Goal: Task Accomplishment & Management: Manage account settings

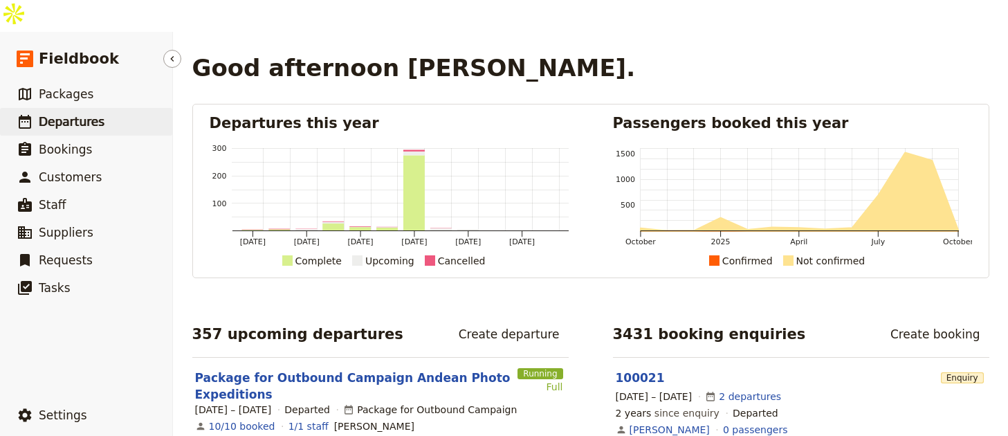
click at [150, 108] on link "​ Departures" at bounding box center [86, 122] width 172 height 28
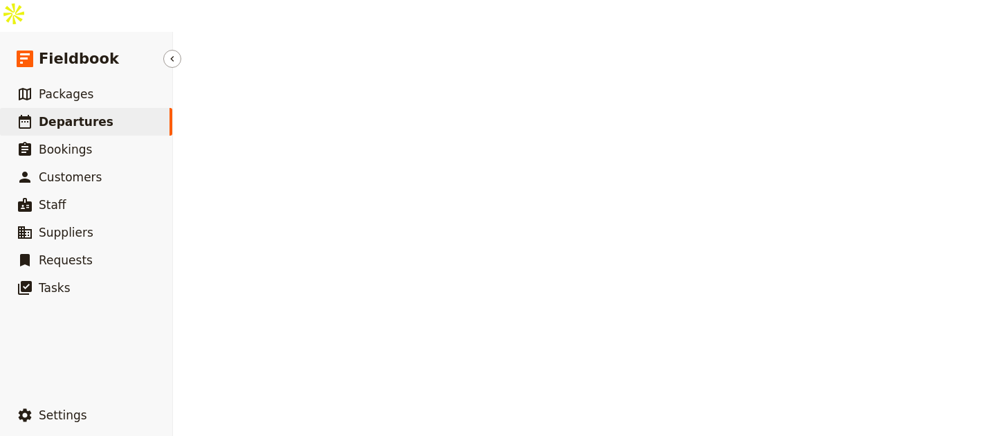
select select "UPDATED_AT"
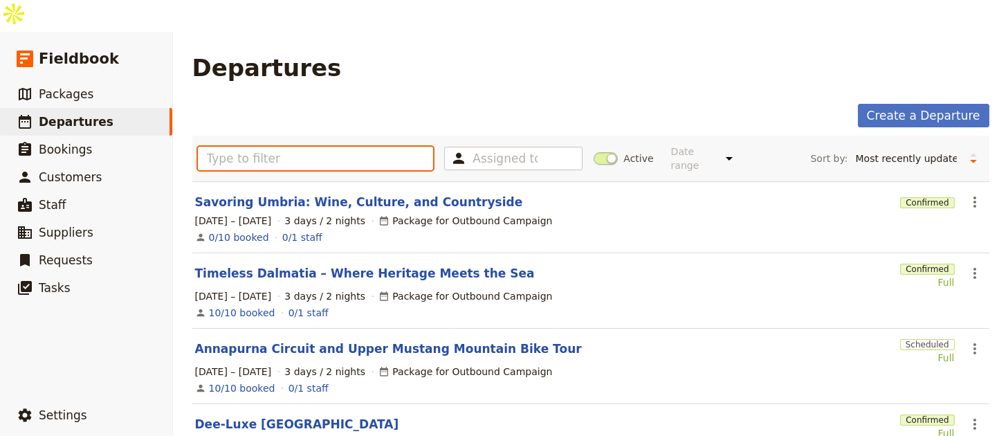
click at [308, 147] on input "text" at bounding box center [316, 159] width 236 height 24
paste input "Machu Picchu Trek via Choquequirao"
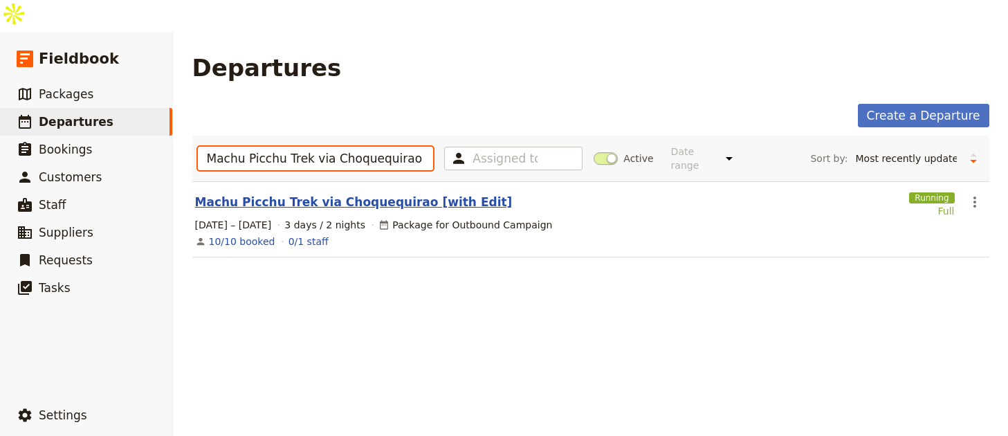
type input "Machu Picchu Trek via Choquequirao"
click at [297, 194] on link "Machu Picchu Trek via Choquequirao [with Edit]" at bounding box center [353, 202] width 317 height 17
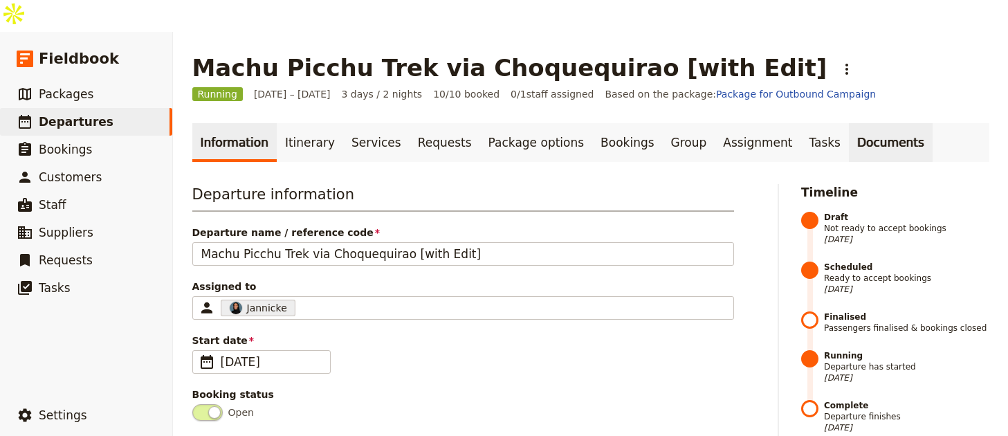
click at [849, 123] on link "Documents" at bounding box center [891, 142] width 84 height 39
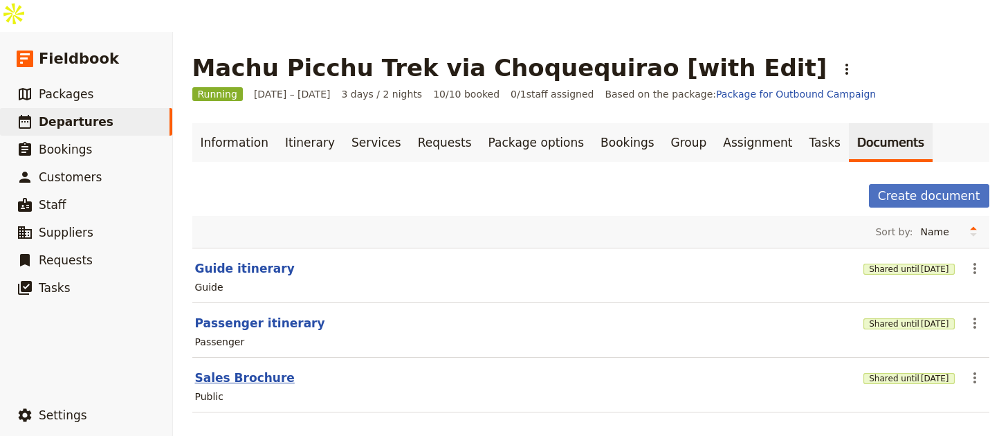
click at [236, 369] on button "Sales Brochure" at bounding box center [245, 377] width 100 height 17
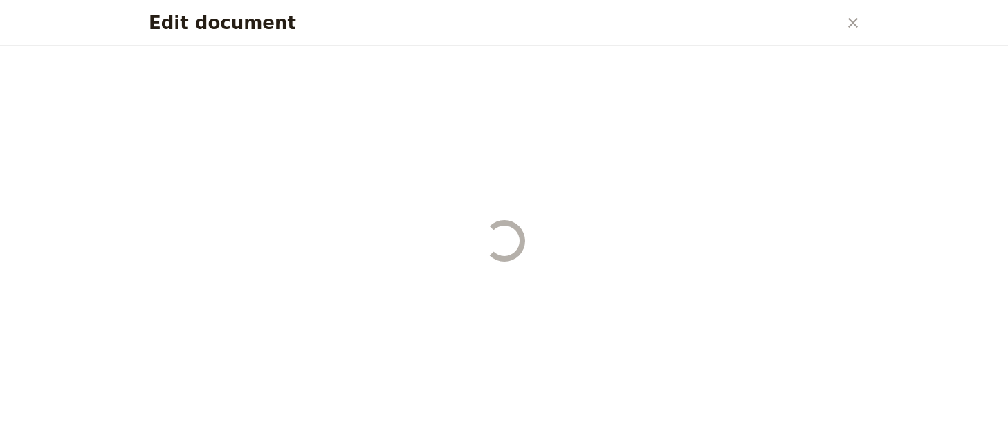
select select "DEFAULT"
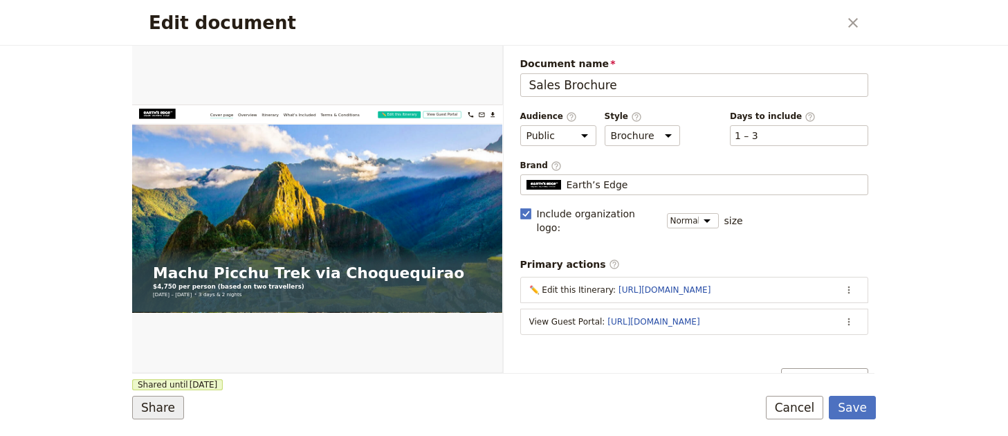
click at [162, 404] on button "Share" at bounding box center [158, 408] width 52 height 24
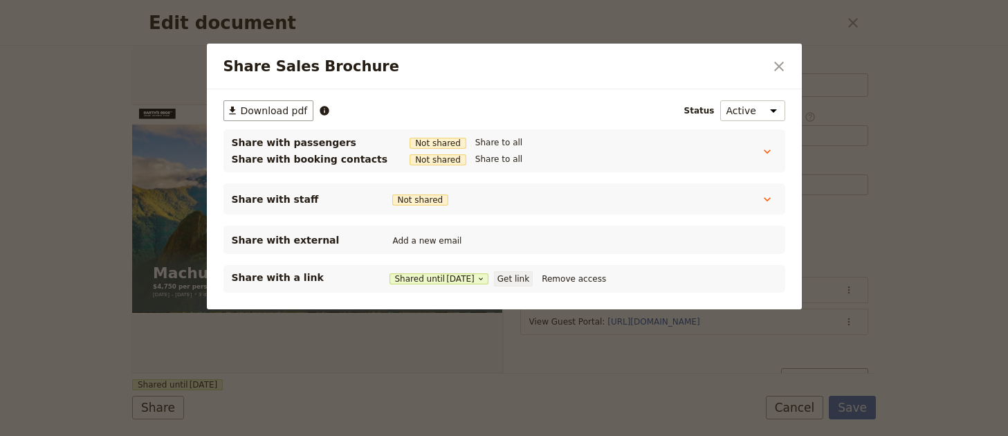
click at [529, 283] on button "Get link" at bounding box center [513, 278] width 39 height 15
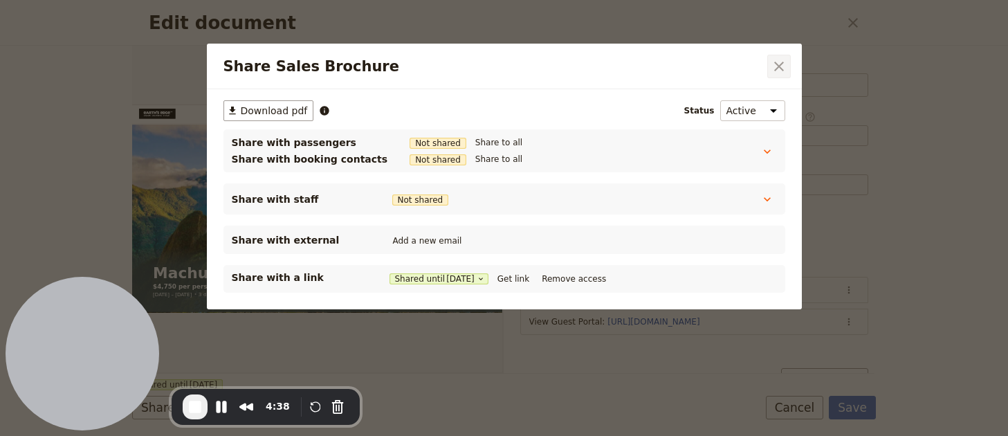
click at [783, 62] on icon "Close dialog" at bounding box center [779, 66] width 17 height 17
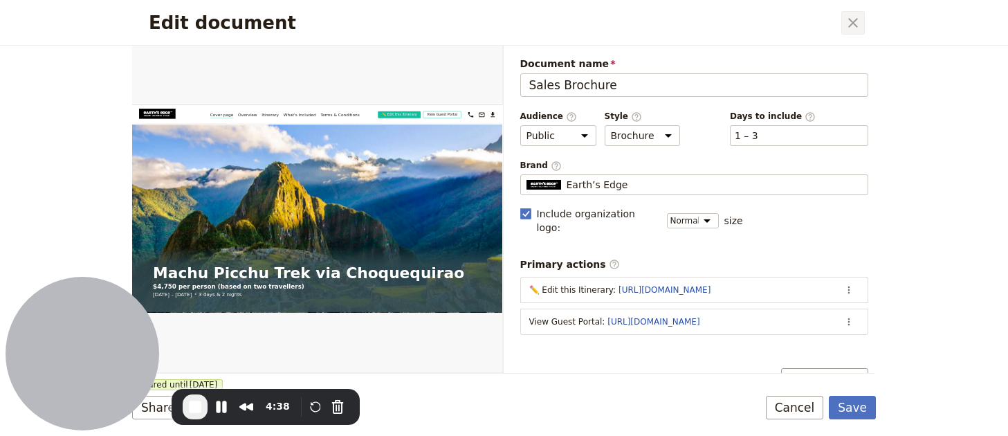
click at [851, 23] on icon "Close dialog" at bounding box center [853, 23] width 17 height 17
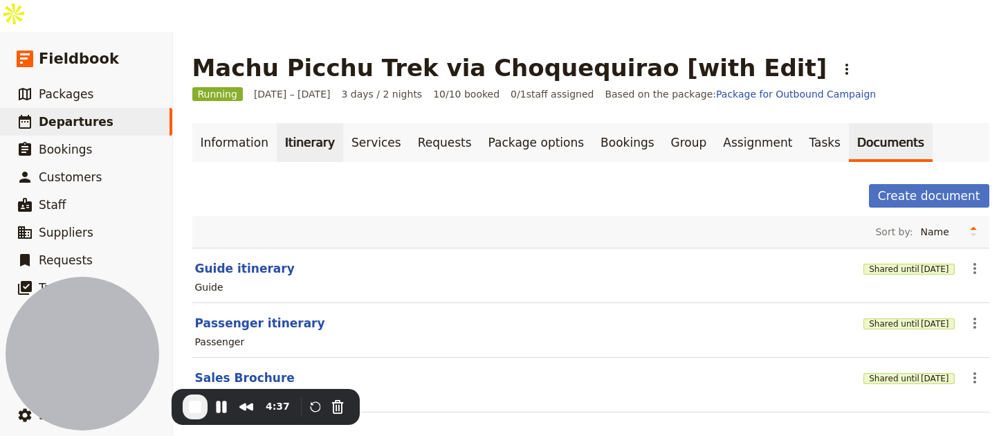
click at [305, 123] on link "Itinerary" at bounding box center [310, 142] width 66 height 39
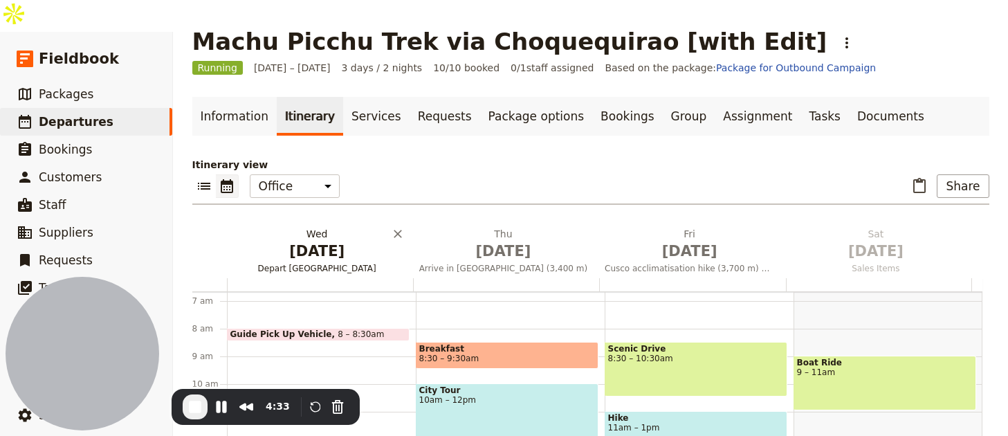
scroll to position [185, 0]
click at [311, 241] on span "[DATE]" at bounding box center [316, 251] width 169 height 21
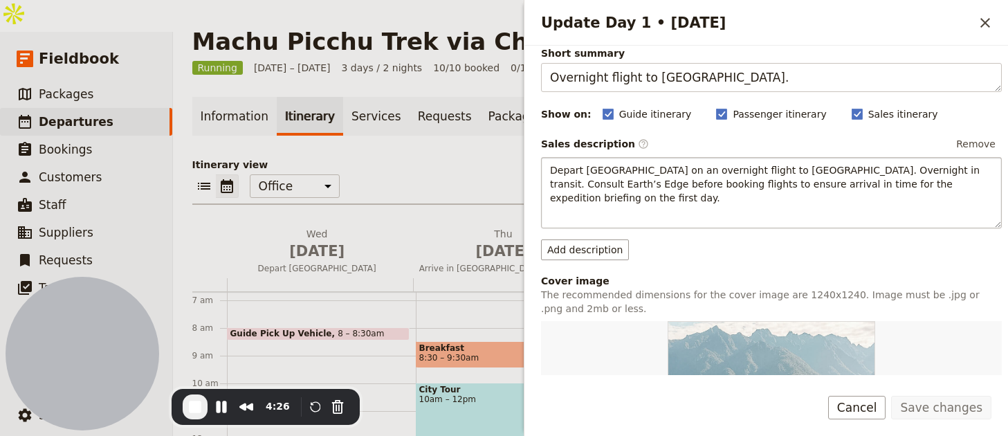
scroll to position [66, 0]
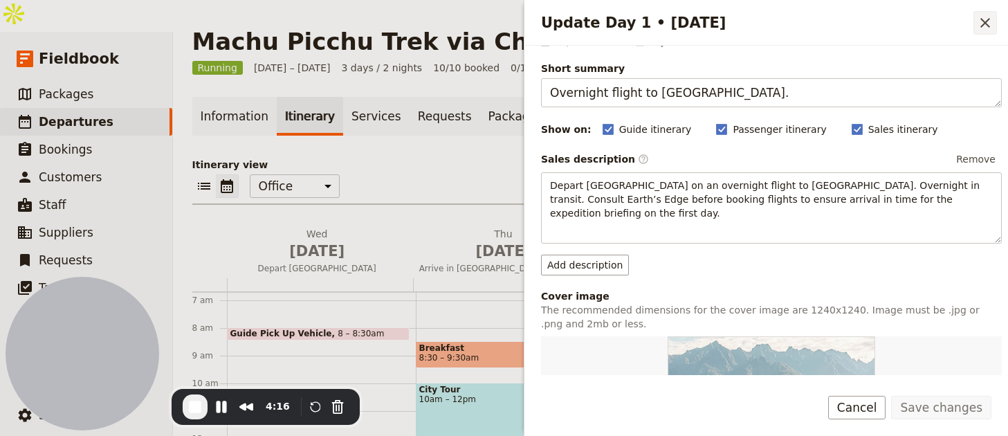
click at [979, 23] on icon "Close drawer" at bounding box center [985, 23] width 17 height 17
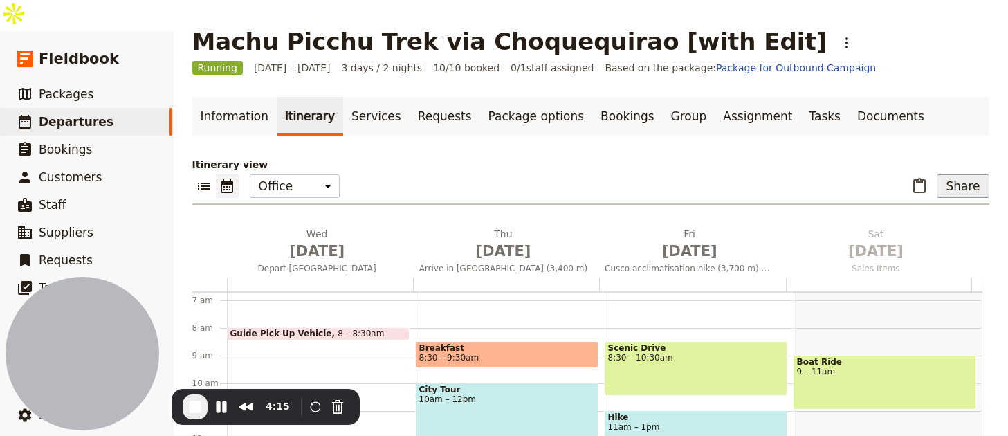
click at [939, 174] on button "Share" at bounding box center [963, 186] width 52 height 24
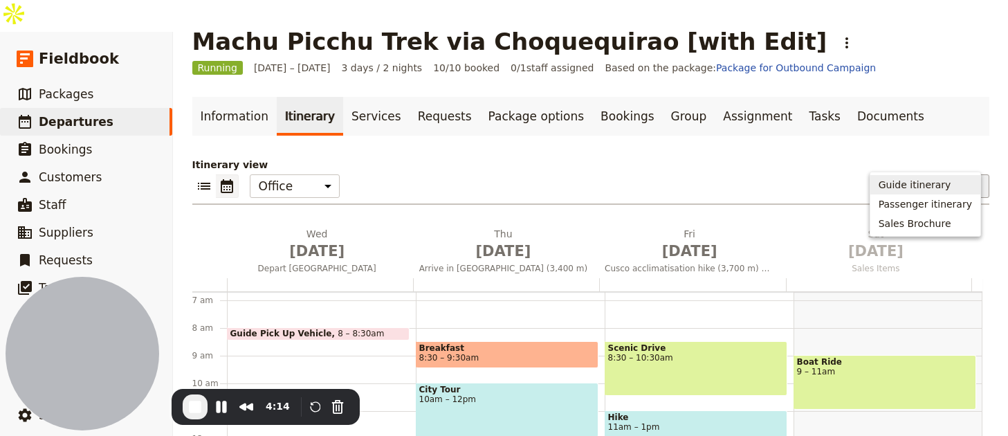
click at [957, 174] on button "Share" at bounding box center [963, 186] width 52 height 24
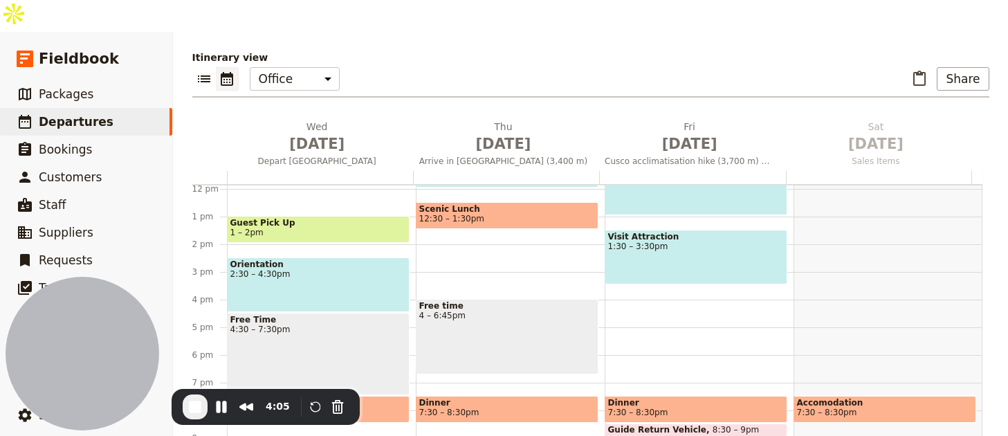
scroll to position [134, 0]
click at [218, 412] on button "Pause Recording" at bounding box center [221, 407] width 22 height 22
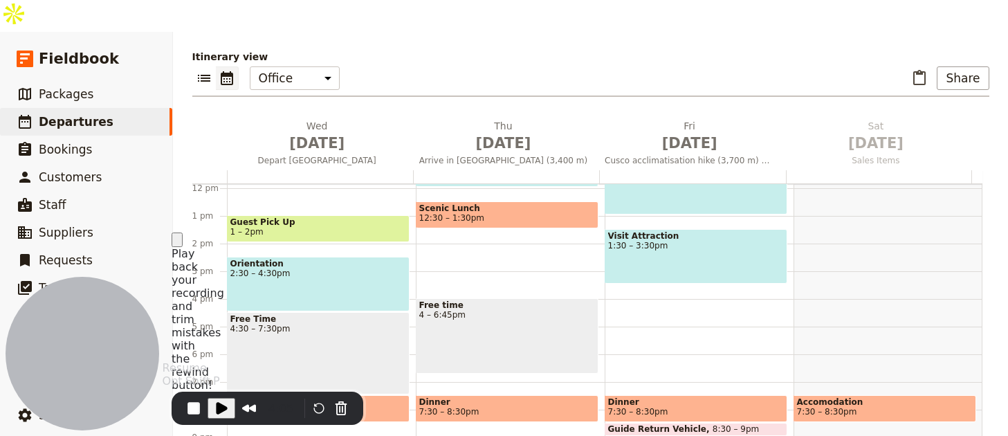
click at [218, 412] on span "Play Recording" at bounding box center [221, 408] width 17 height 17
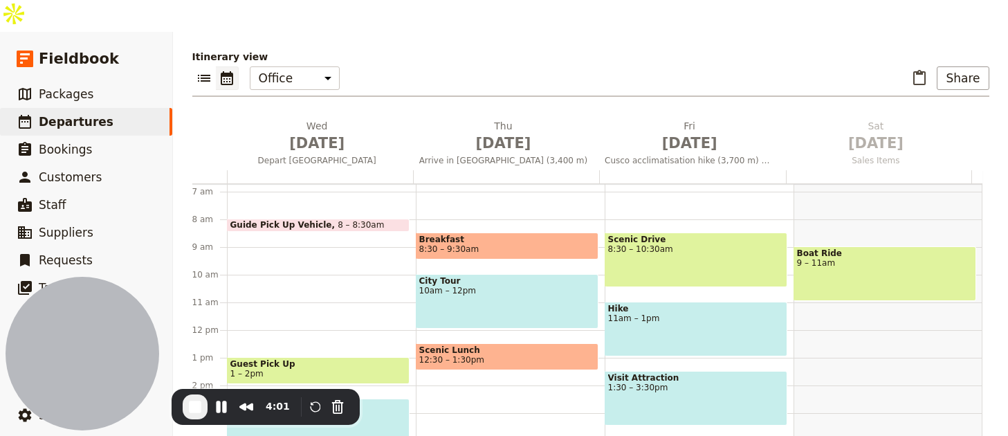
scroll to position [185, 0]
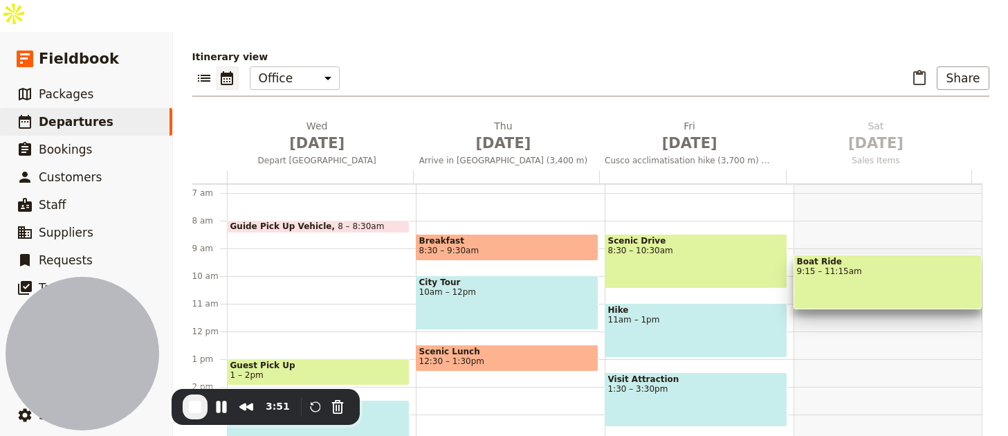
click at [836, 255] on div "Boat Ride 9:15 – 11:15am" at bounding box center [887, 282] width 188 height 55
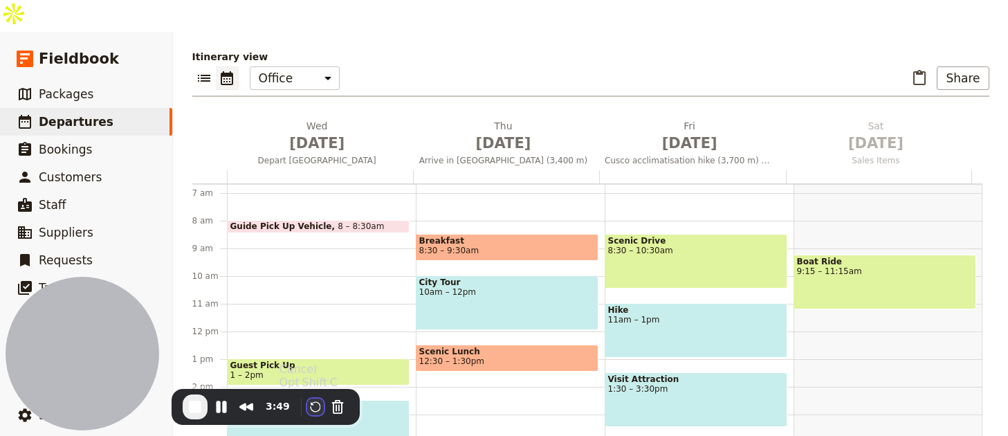
click at [319, 407] on button "Restart Recording" at bounding box center [315, 406] width 17 height 17
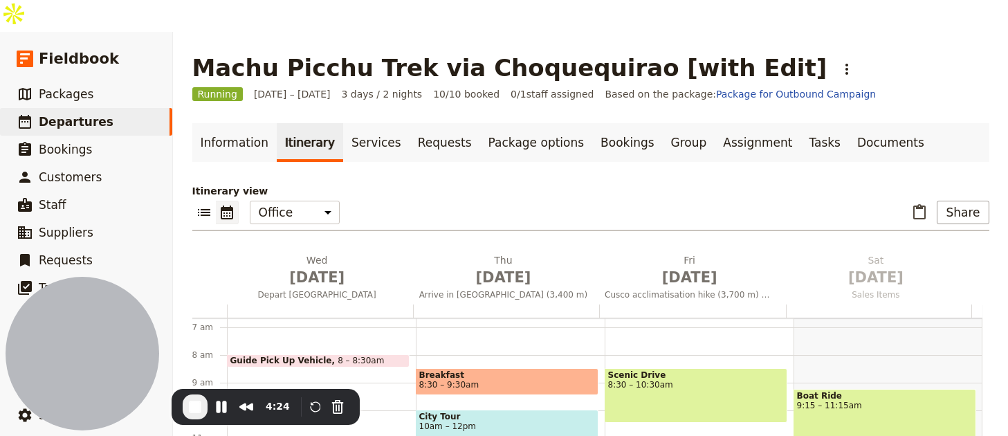
scroll to position [0, 0]
click at [961, 201] on button "Share" at bounding box center [963, 213] width 52 height 24
click at [839, 184] on p "Itinerary view" at bounding box center [590, 191] width 797 height 14
click at [330, 253] on h2 "[DATE] Depart [GEOGRAPHIC_DATA]" at bounding box center [316, 270] width 169 height 35
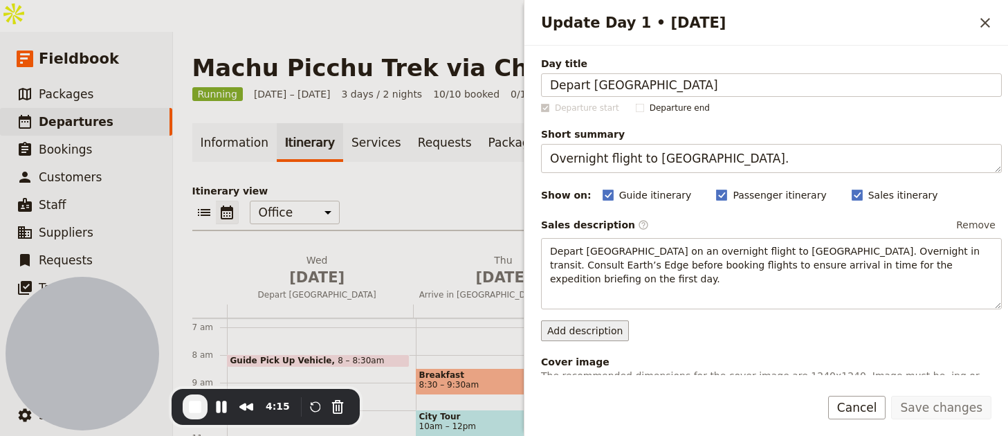
click at [593, 324] on button "Add description" at bounding box center [585, 330] width 88 height 21
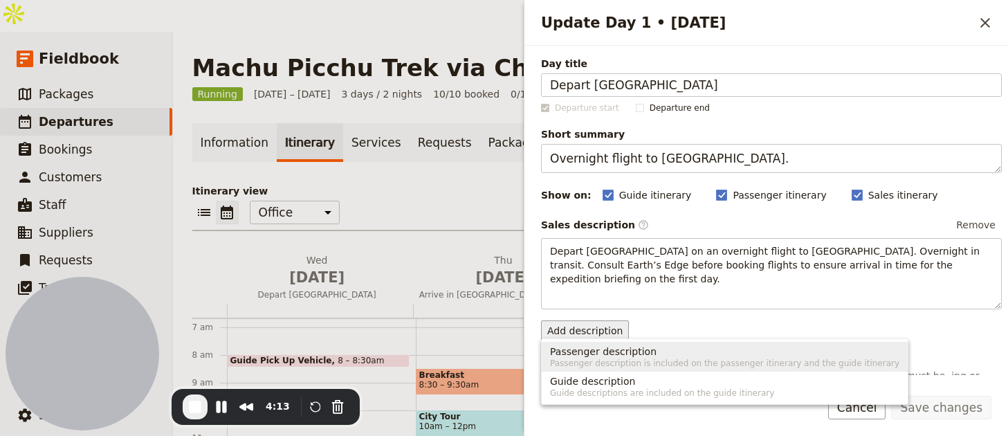
click at [718, 303] on div "Sales description ​ Remove Depart Dublin on an overnight flight to Peru. Overni…" at bounding box center [771, 277] width 461 height 127
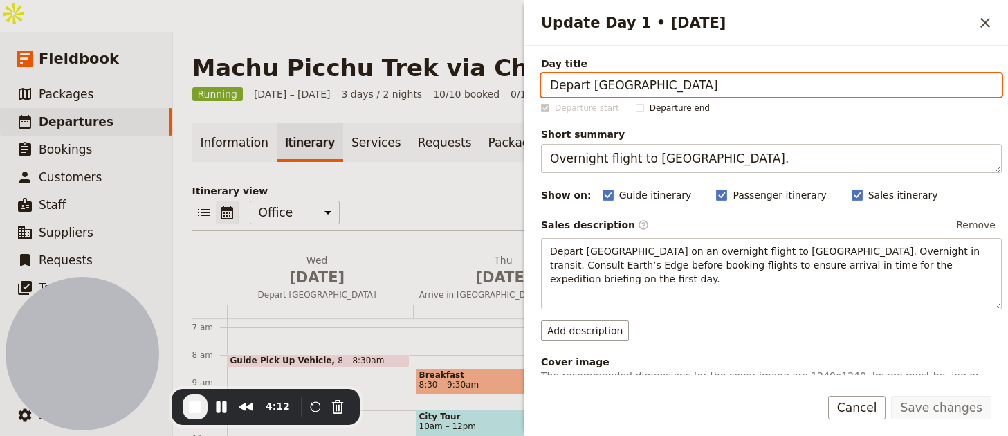
click at [656, 82] on input "Depart [GEOGRAPHIC_DATA]" at bounding box center [771, 85] width 461 height 24
click at [599, 86] on input "Depart [GEOGRAPHIC_DATA]" at bounding box center [771, 85] width 461 height 24
type input "Depart Rosslare"
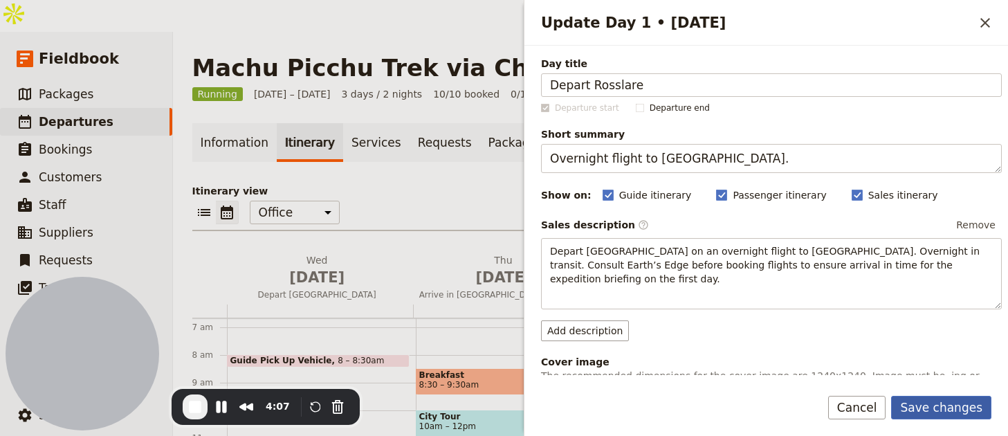
click at [927, 398] on button "Save changes" at bounding box center [941, 408] width 100 height 24
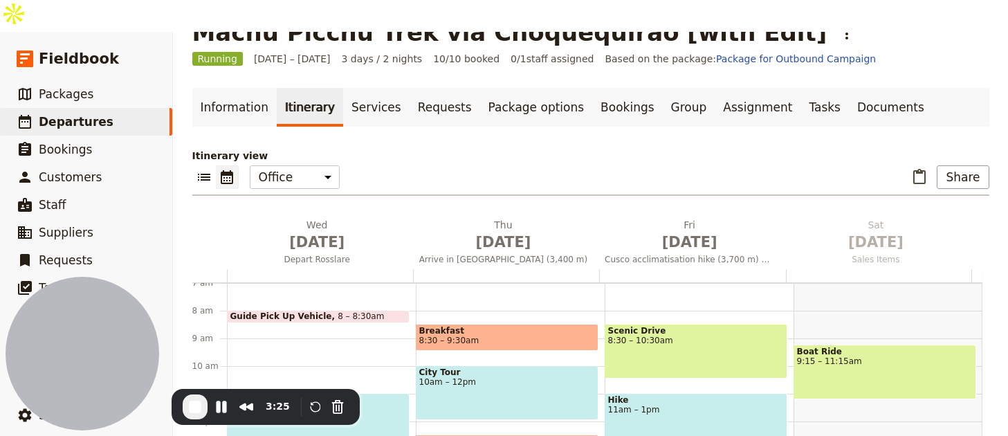
scroll to position [222, 0]
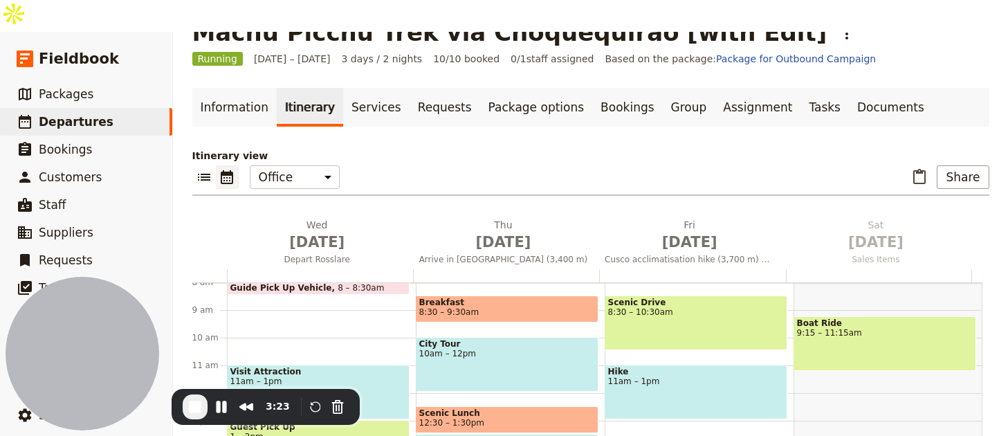
click at [265, 376] on span "11am – 1pm" at bounding box center [318, 381] width 176 height 10
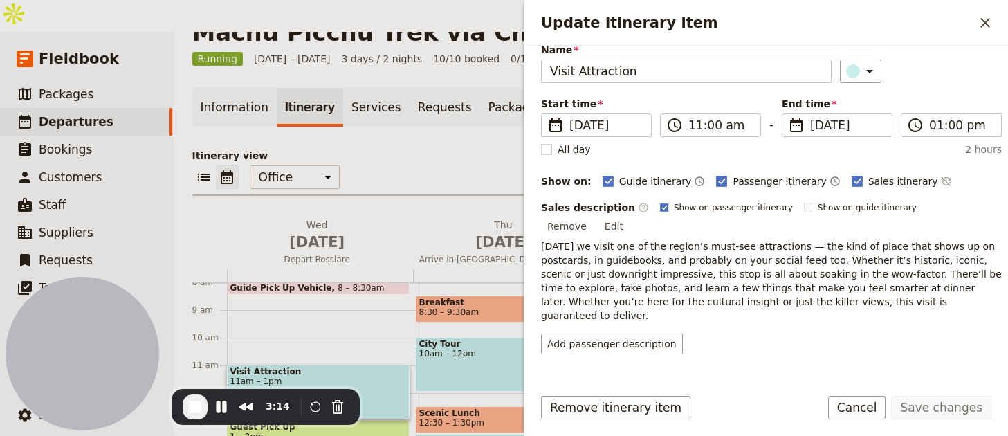
scroll to position [171, 0]
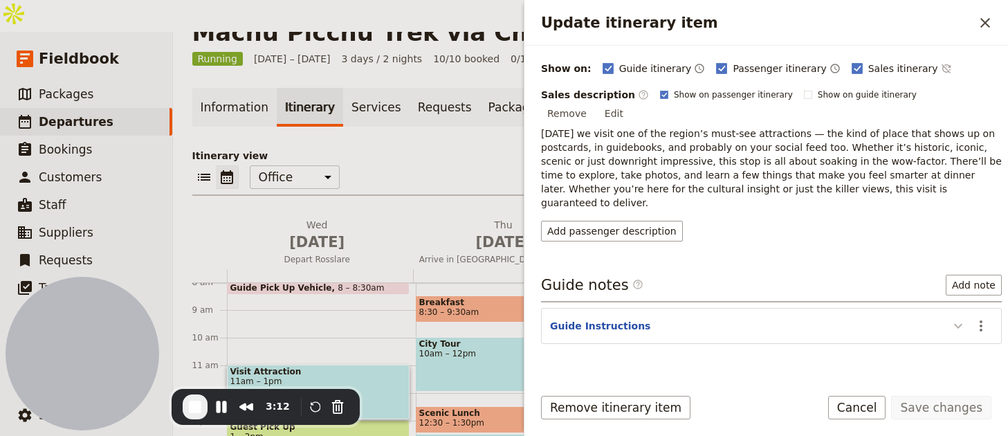
click at [950, 317] on icon "Update itinerary item" at bounding box center [958, 325] width 17 height 17
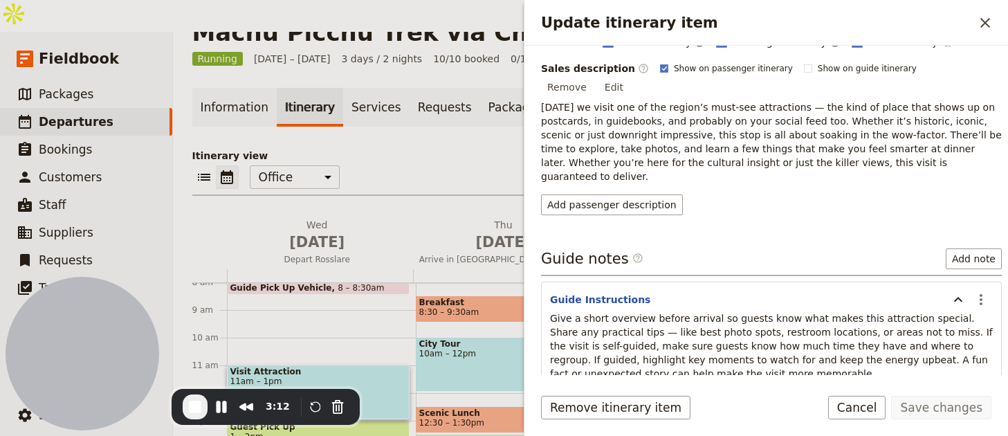
scroll to position [240, 0]
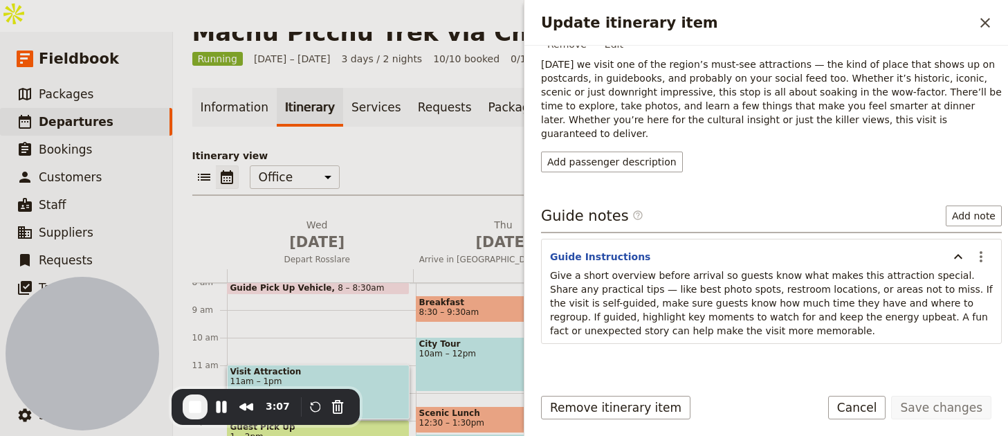
click at [986, 382] on icon "Add service inclusion" at bounding box center [991, 387] width 11 height 11
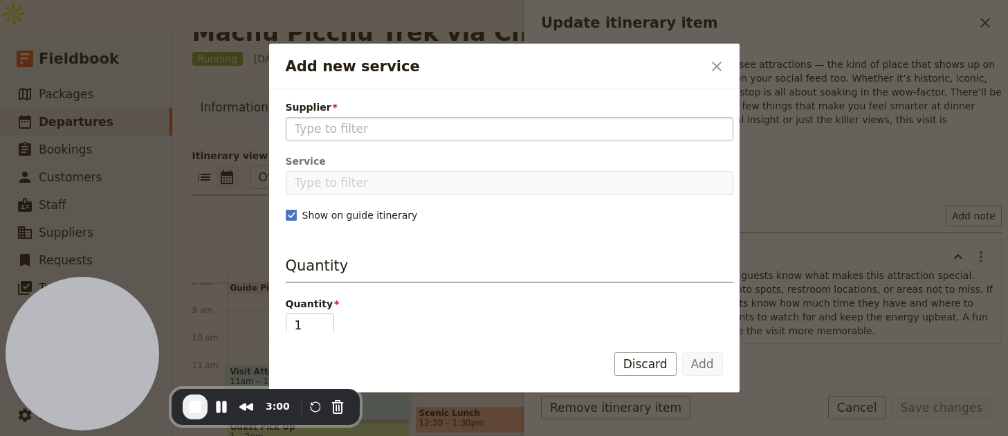
click at [430, 127] on input "Supplier" at bounding box center [510, 128] width 430 height 17
click at [719, 67] on icon "Close dialog" at bounding box center [716, 66] width 17 height 17
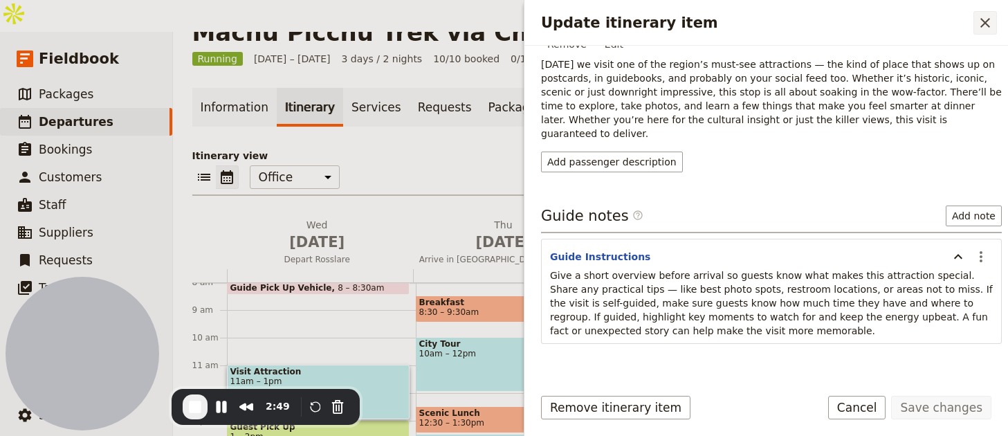
click at [993, 24] on icon "Close drawer" at bounding box center [985, 23] width 17 height 17
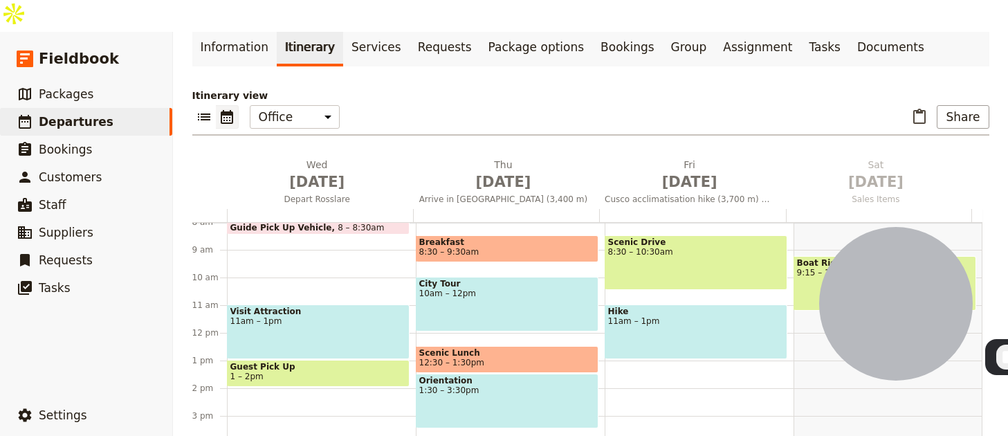
scroll to position [87, 0]
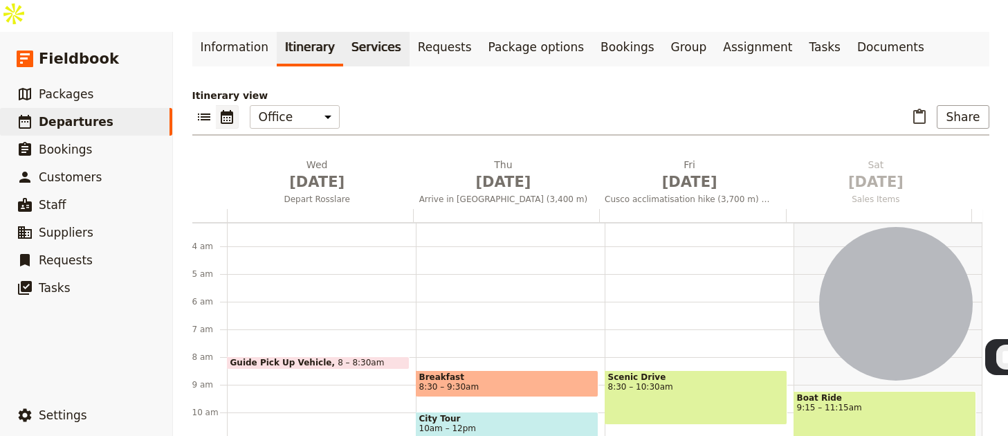
click at [378, 28] on link "Services" at bounding box center [376, 47] width 66 height 39
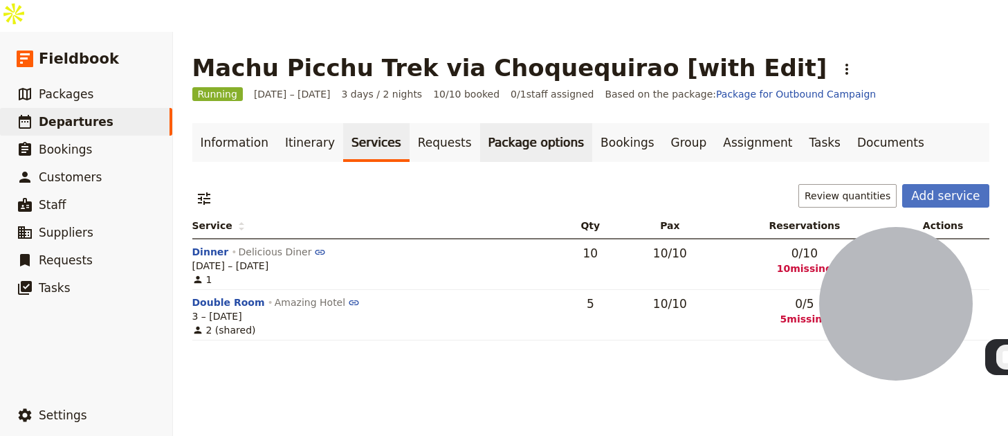
click at [543, 123] on link "Package options" at bounding box center [536, 142] width 112 height 39
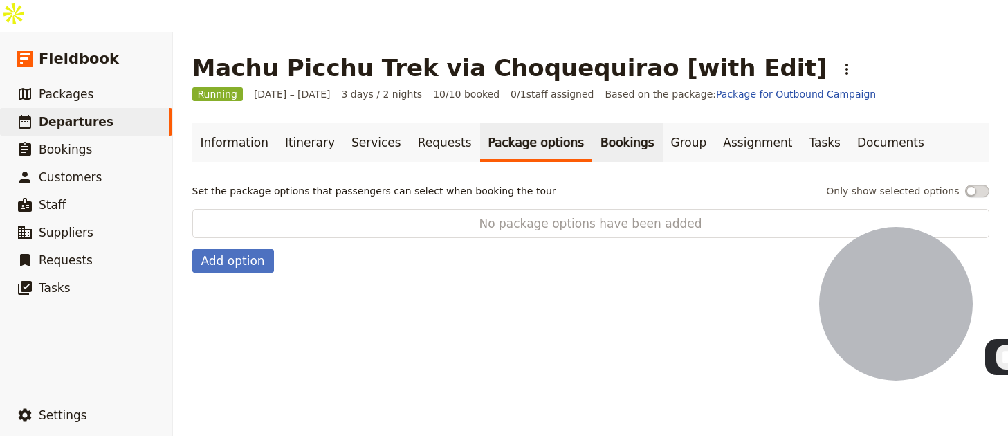
click at [599, 123] on link "Bookings" at bounding box center [627, 142] width 70 height 39
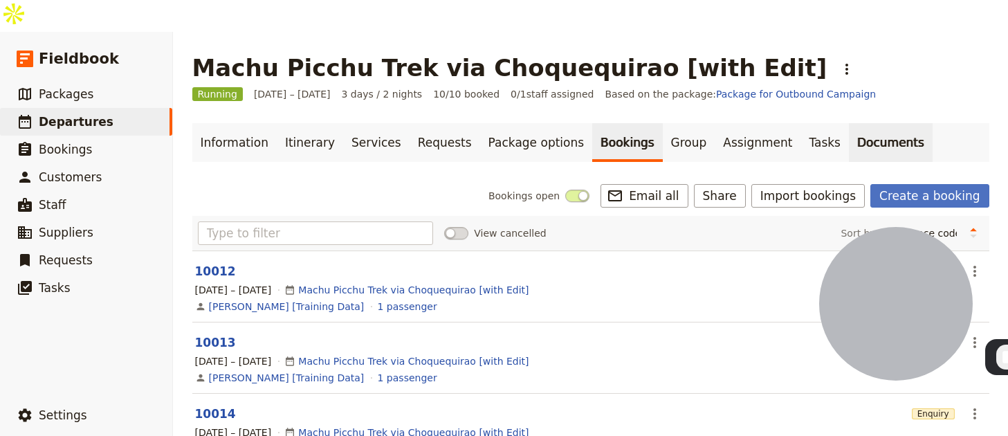
click at [849, 123] on link "Documents" at bounding box center [891, 142] width 84 height 39
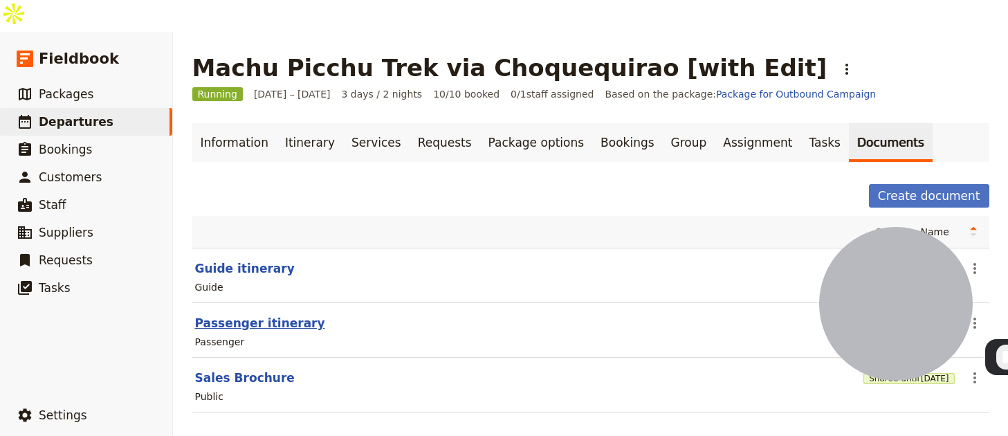
click at [267, 315] on button "Passenger itinerary" at bounding box center [260, 323] width 130 height 17
select select "PASSENGER"
select select "RUN_SHEET"
select select "LARGE"
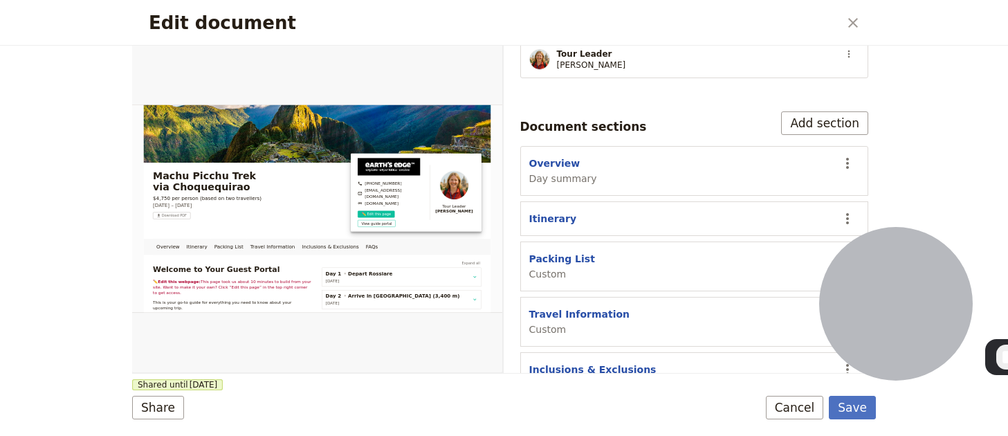
scroll to position [360, 0]
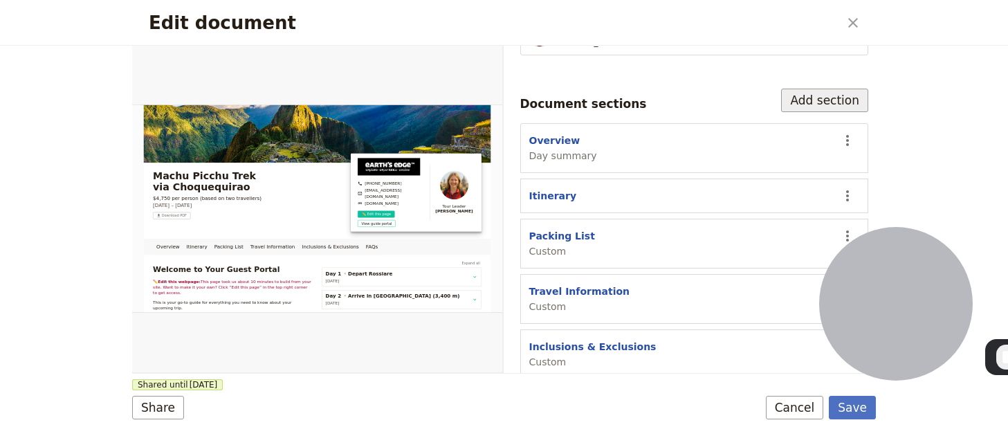
click at [804, 89] on button "Add section" at bounding box center [824, 101] width 87 height 24
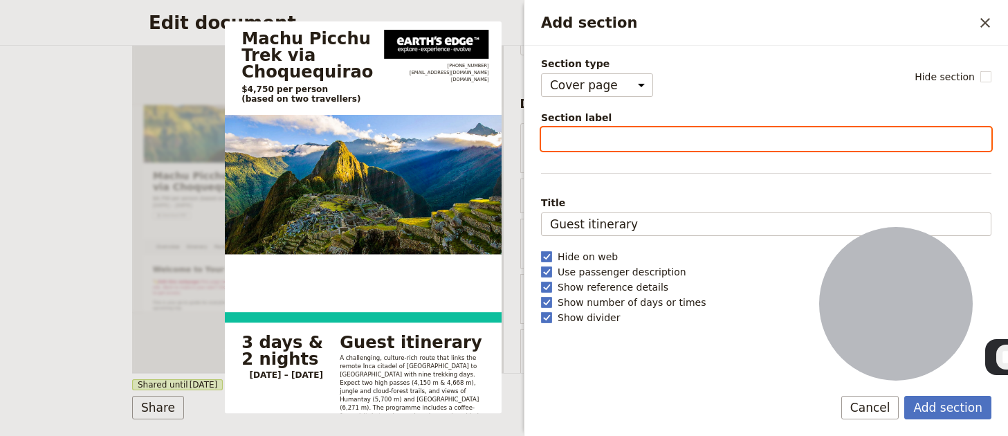
click at [613, 135] on input "Section label" at bounding box center [766, 139] width 450 height 24
type input "FAQ"
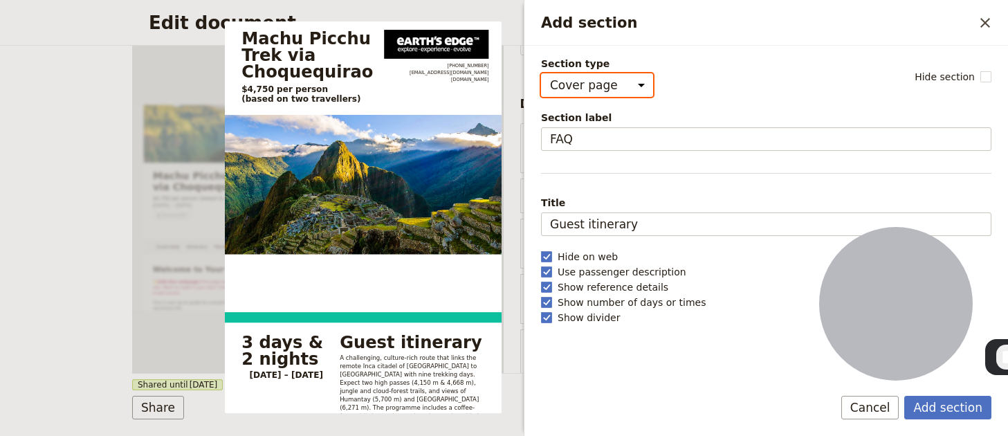
click at [564, 78] on select "Cover page Day summary Itinerary Custom" at bounding box center [597, 85] width 112 height 24
select select "CUSTOM"
click at [541, 73] on select "Cover page Day summary Itinerary Custom" at bounding box center [597, 85] width 112 height 24
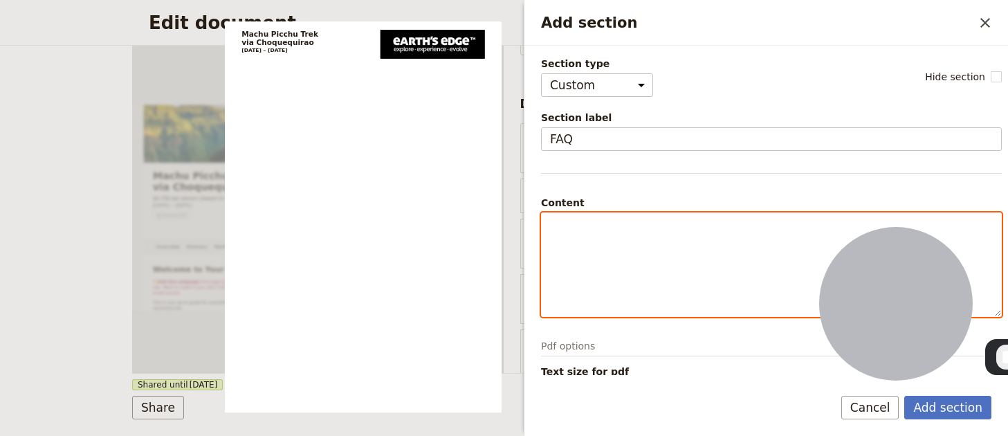
click at [643, 269] on div "Add section" at bounding box center [771, 264] width 459 height 103
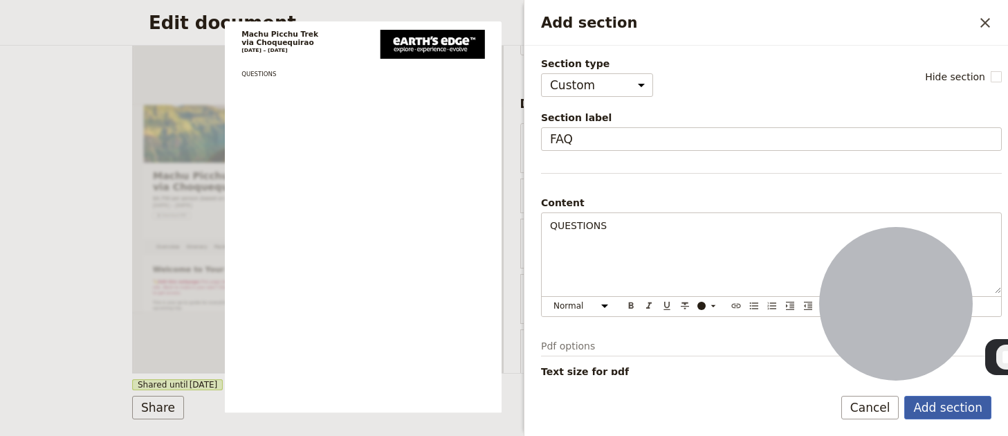
click at [953, 415] on button "Add section" at bounding box center [947, 408] width 87 height 24
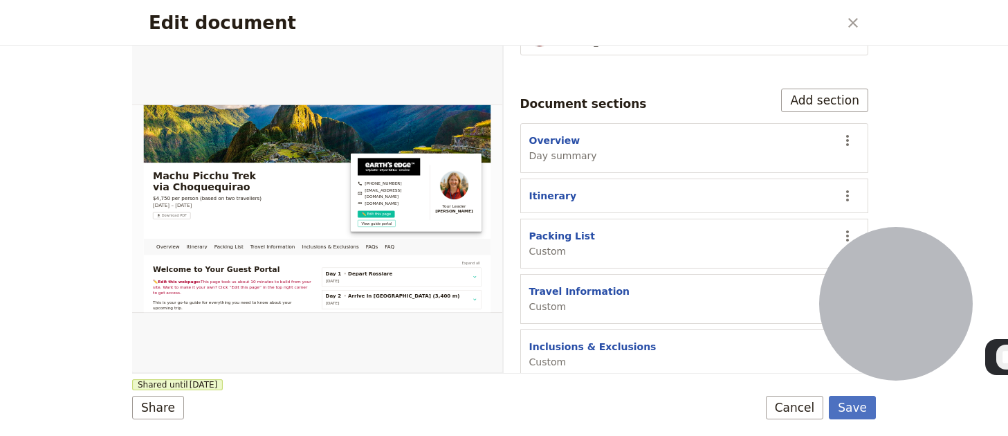
scroll to position [470, 0]
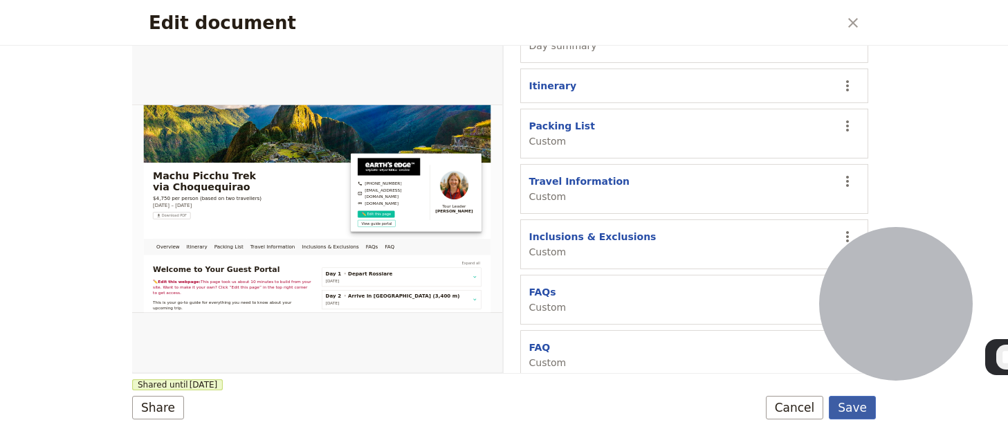
click at [848, 413] on button "Save" at bounding box center [852, 408] width 47 height 24
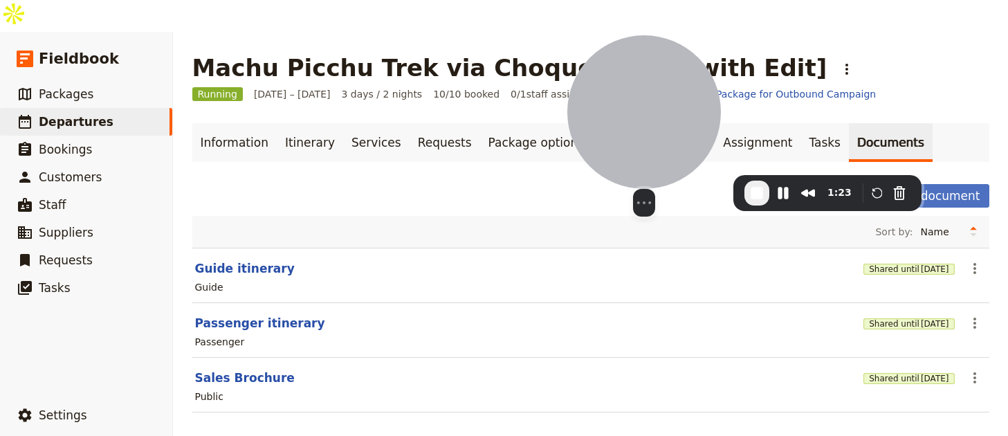
drag, startPoint x: 814, startPoint y: 246, endPoint x: 618, endPoint y: 115, distance: 235.4
click at [617, 116] on div at bounding box center [644, 112] width 154 height 154
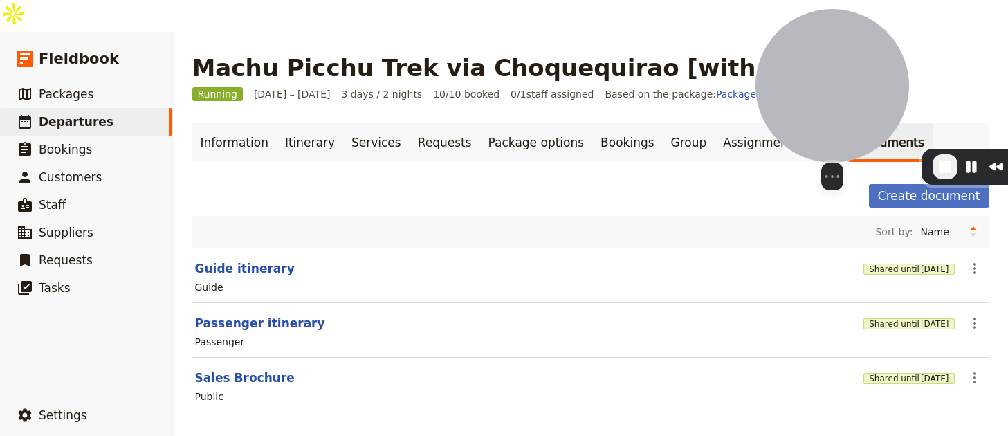
drag, startPoint x: 658, startPoint y: 100, endPoint x: 842, endPoint y: 76, distance: 185.5
click at [842, 76] on div at bounding box center [832, 86] width 154 height 154
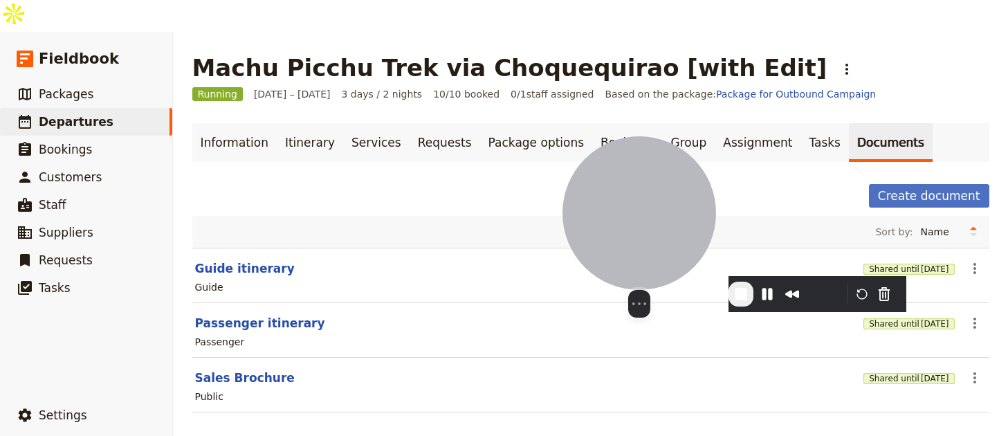
drag, startPoint x: 766, startPoint y: 131, endPoint x: 470, endPoint y: 261, distance: 324.3
click at [562, 273] on div at bounding box center [639, 213] width 154 height 154
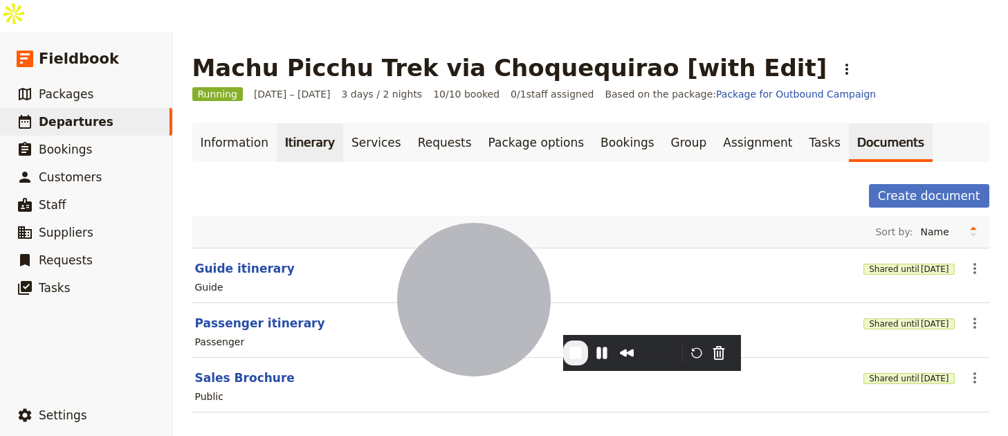
click at [307, 123] on link "Itinerary" at bounding box center [310, 142] width 66 height 39
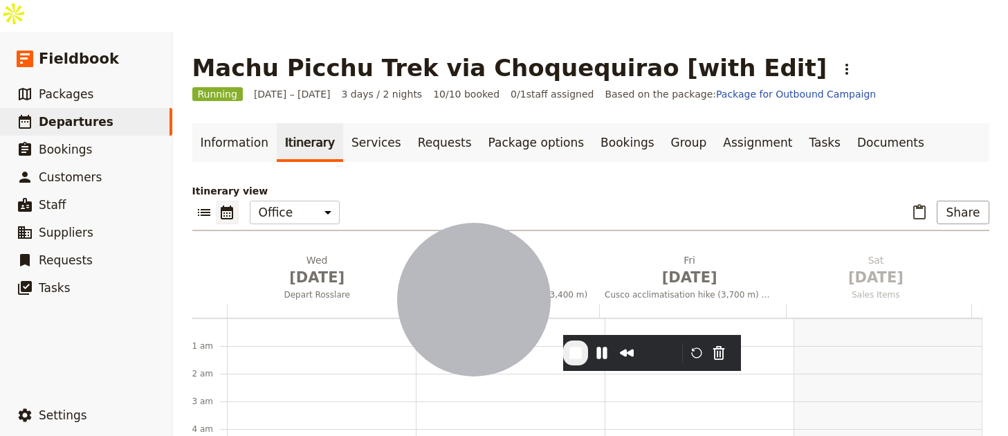
scroll to position [180, 0]
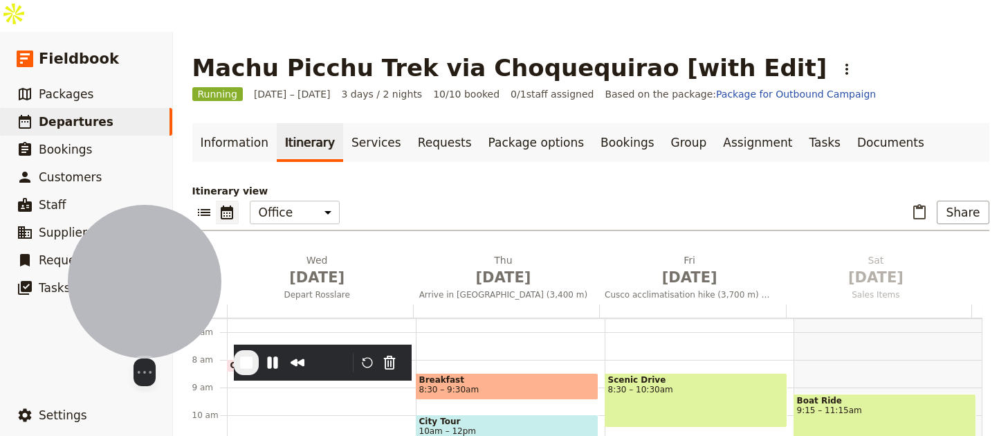
drag, startPoint x: 454, startPoint y: 288, endPoint x: 149, endPoint y: 293, distance: 305.8
click at [149, 293] on div at bounding box center [145, 282] width 154 height 154
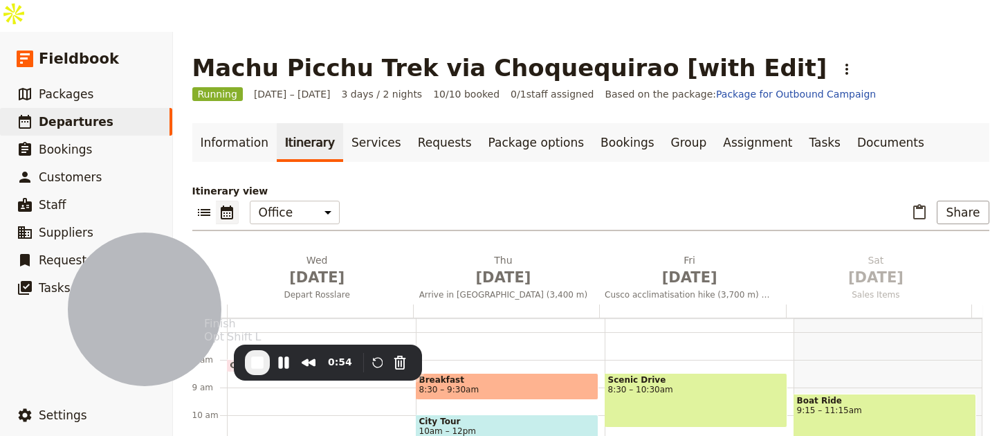
click at [256, 365] on span "End Recording" at bounding box center [257, 362] width 17 height 17
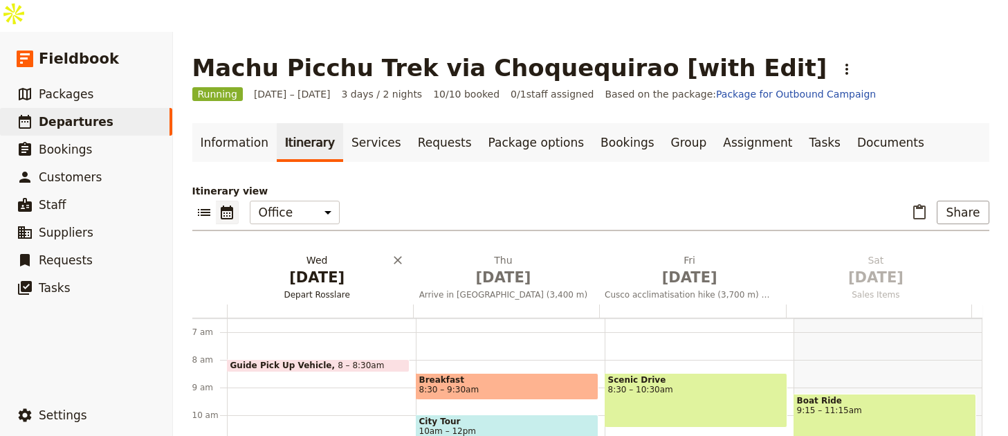
click at [311, 253] on h2 "[DATE] Depart [GEOGRAPHIC_DATA]" at bounding box center [316, 270] width 169 height 35
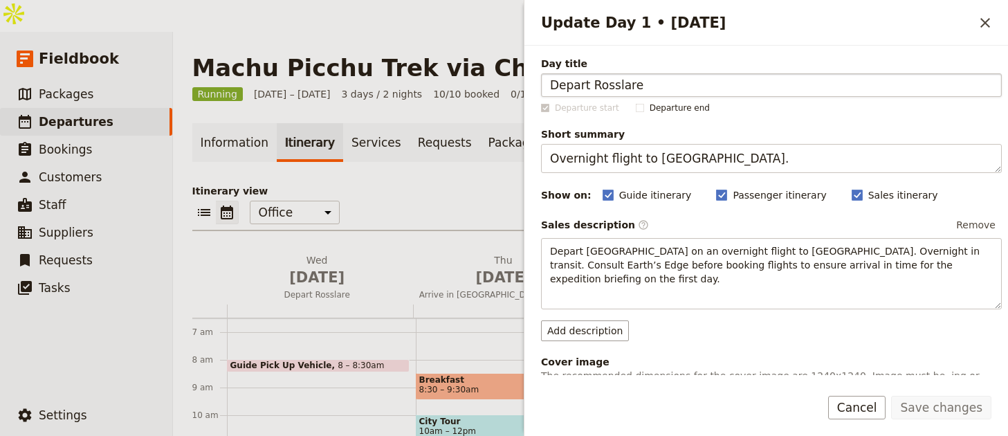
click at [614, 84] on input "Depart Rosslare" at bounding box center [771, 85] width 461 height 24
type input "Depart [GEOGRAPHIC_DATA]"
click at [929, 400] on button "Save changes" at bounding box center [941, 408] width 100 height 24
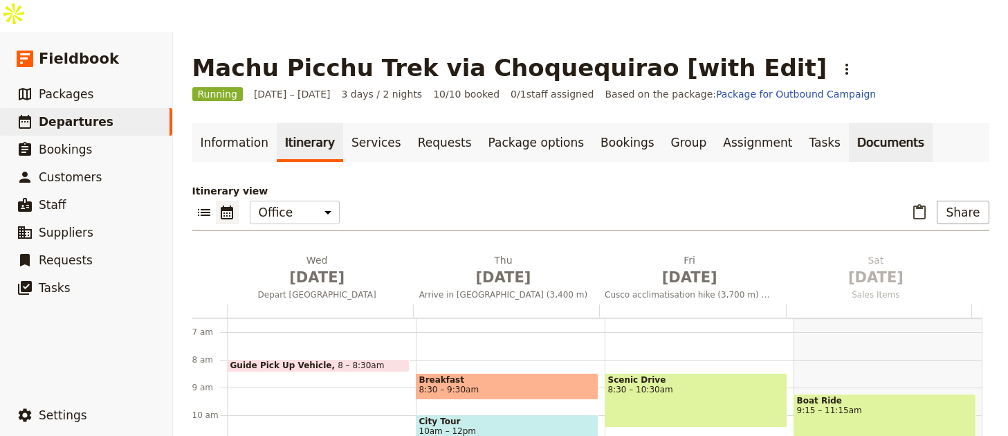
click at [849, 123] on link "Documents" at bounding box center [891, 142] width 84 height 39
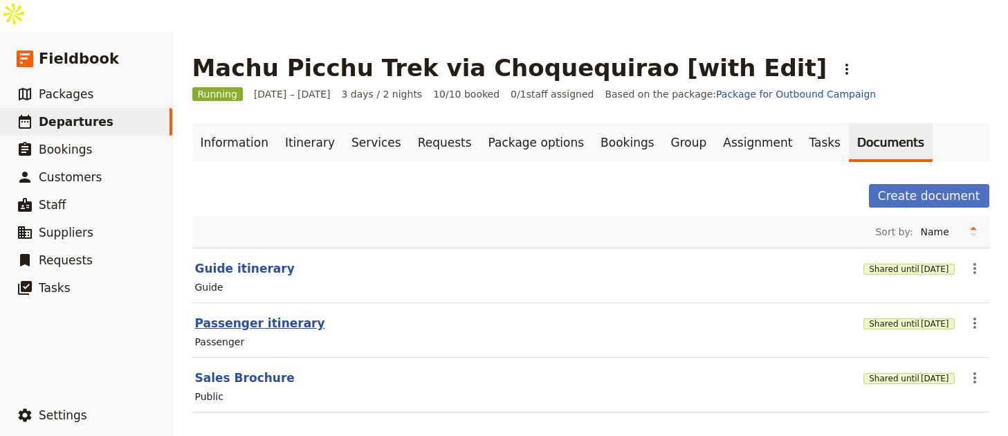
click at [279, 315] on button "Passenger itinerary" at bounding box center [260, 323] width 130 height 17
select select "PASSENGER"
select select "RUN_SHEET"
select select "LARGE"
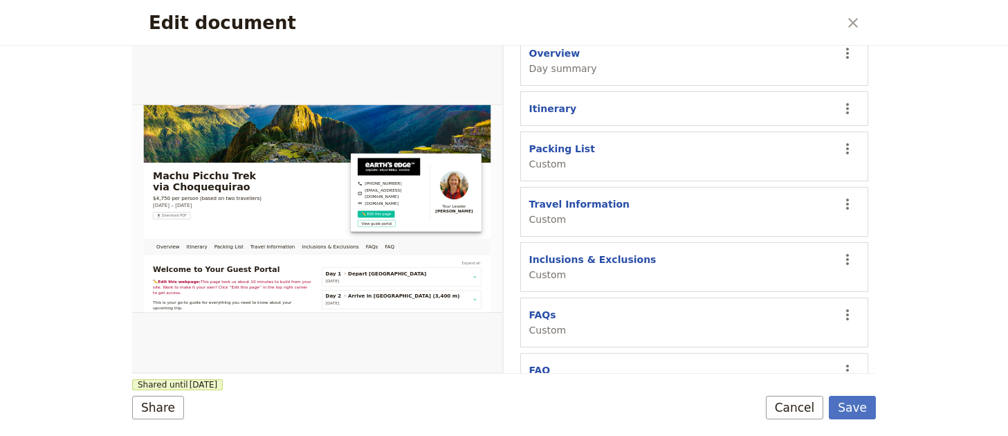
scroll to position [470, 0]
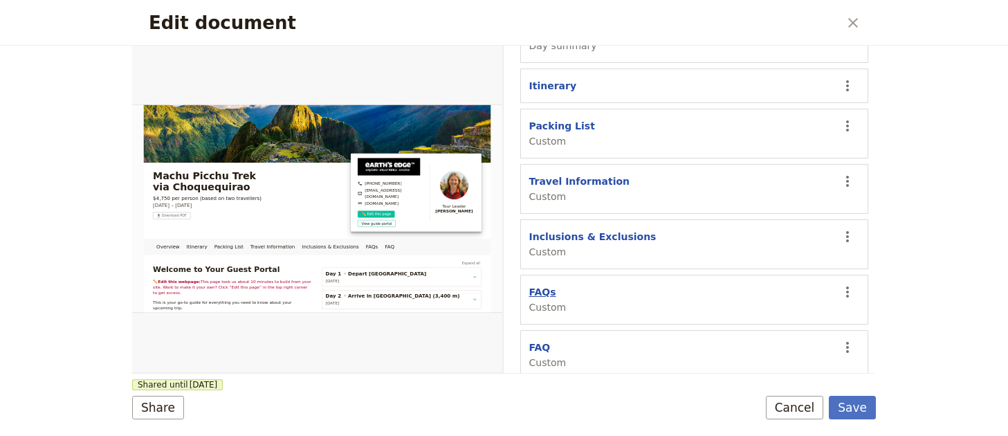
click at [548, 285] on button "FAQs" at bounding box center [542, 292] width 27 height 14
select select "CUSTOM"
click at [542, 340] on button "FAQ" at bounding box center [539, 347] width 21 height 14
select select "CUSTOM"
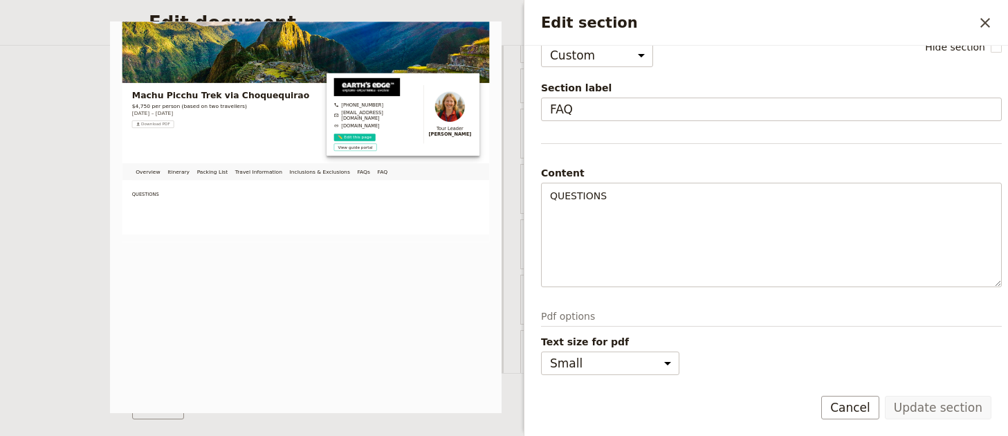
scroll to position [0, 0]
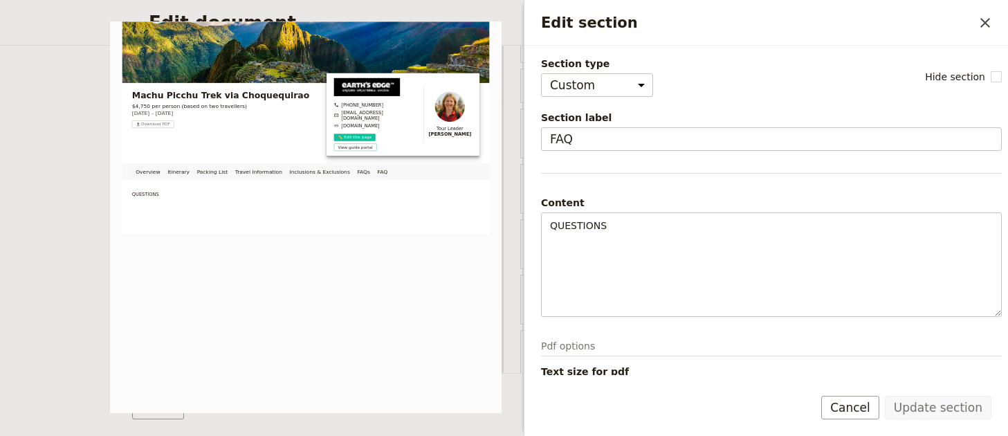
drag, startPoint x: 986, startPoint y: 21, endPoint x: 984, endPoint y: 34, distance: 12.6
click at [986, 21] on icon "Close drawer" at bounding box center [985, 23] width 10 height 10
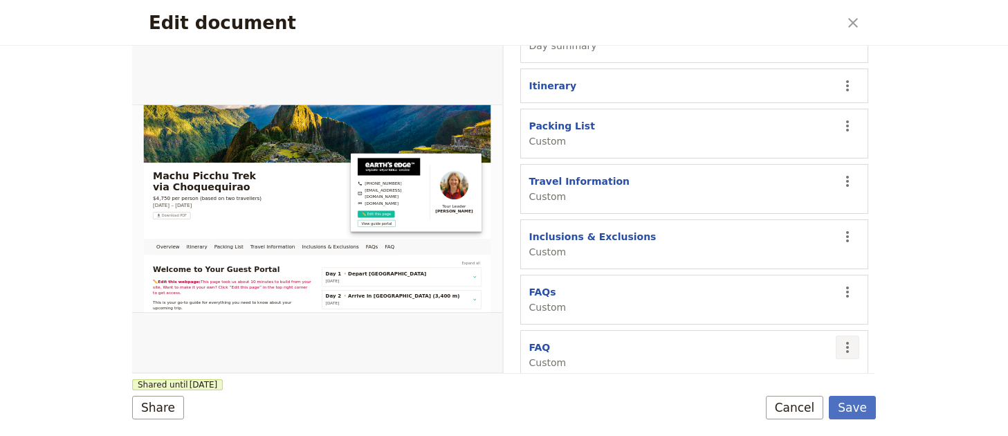
click at [839, 339] on icon "Actions" at bounding box center [847, 347] width 17 height 17
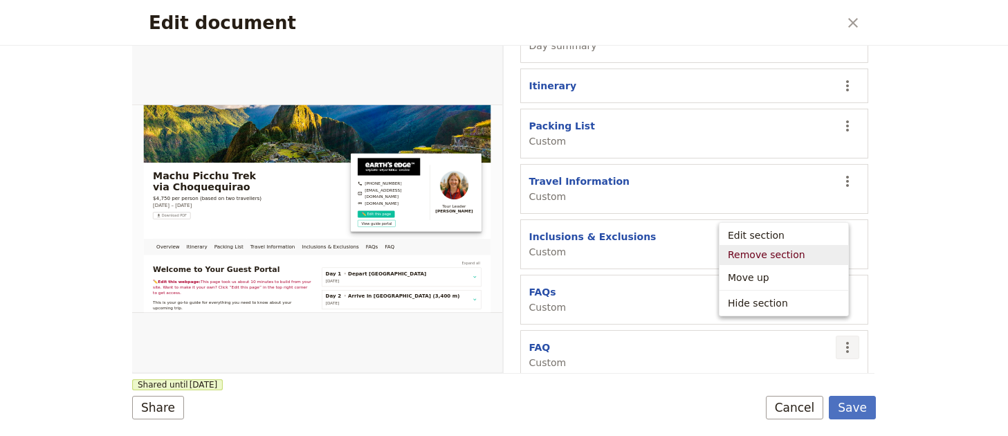
click at [794, 257] on span "Remove section" at bounding box center [766, 255] width 77 height 14
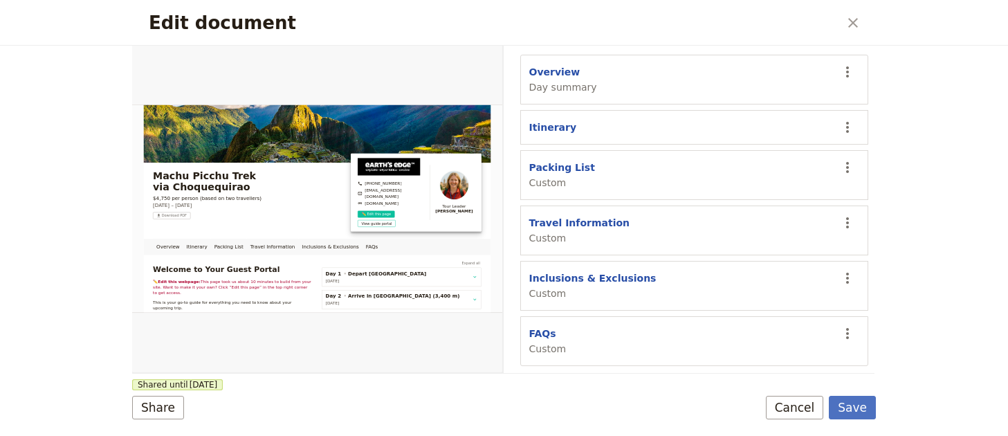
scroll to position [414, 0]
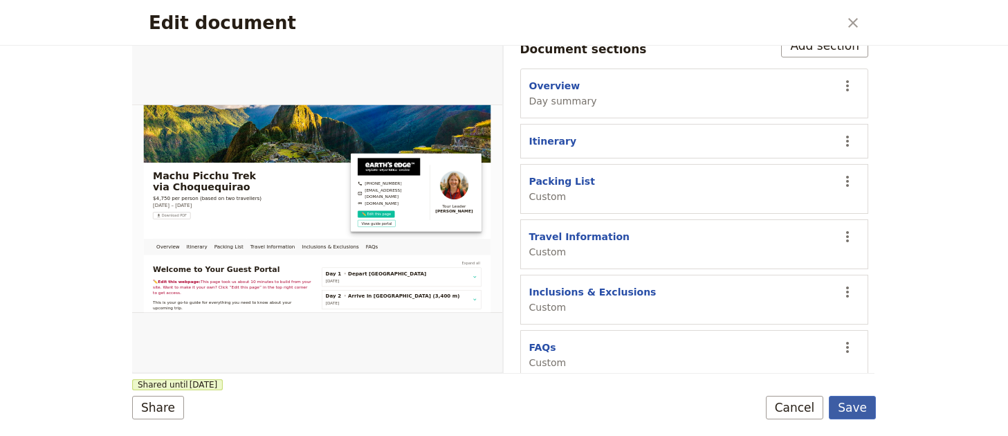
click at [858, 414] on button "Save" at bounding box center [852, 408] width 47 height 24
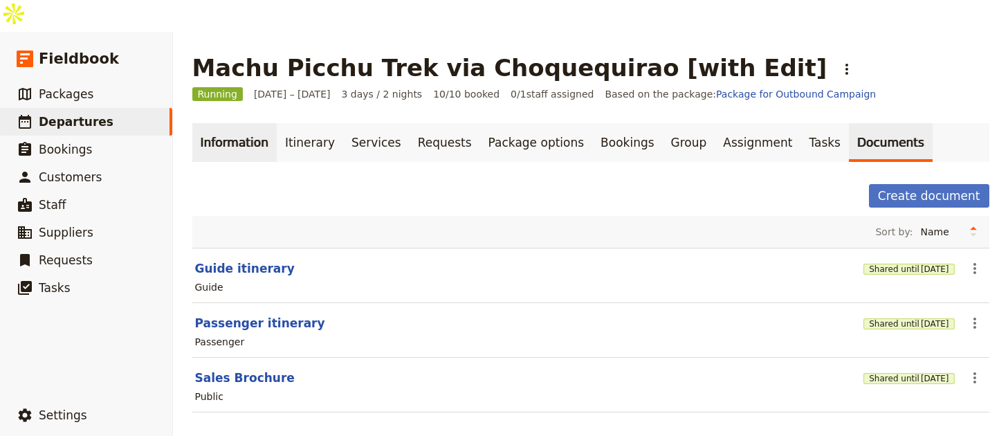
click at [215, 123] on link "Information" at bounding box center [234, 142] width 84 height 39
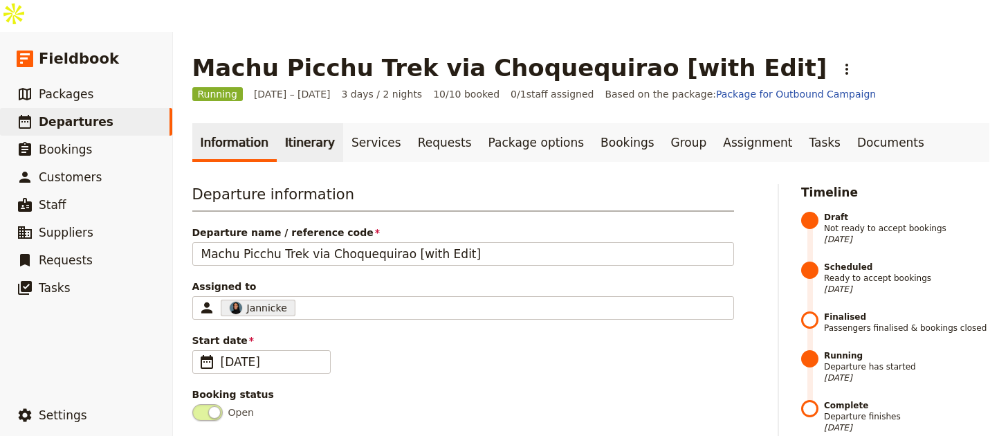
click at [311, 123] on link "Itinerary" at bounding box center [310, 142] width 66 height 39
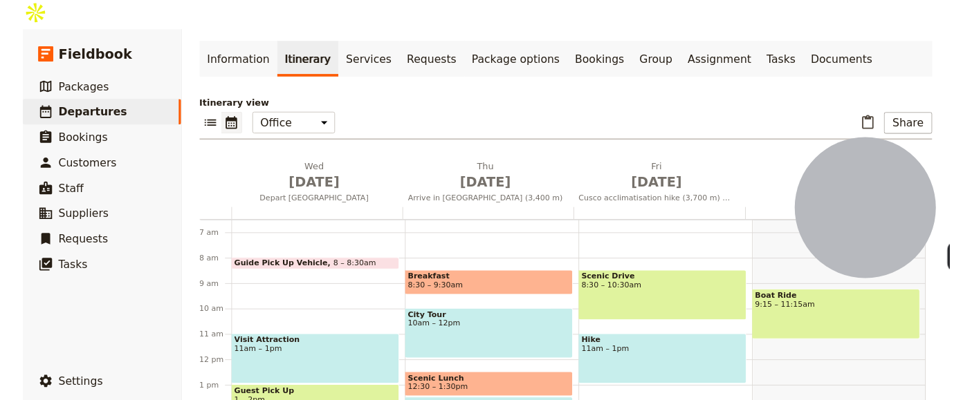
scroll to position [88, 0]
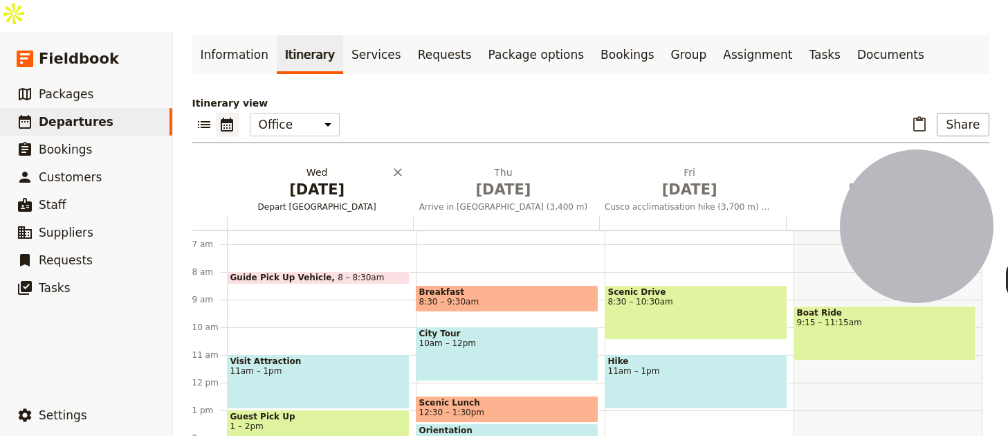
click at [317, 179] on span "[DATE]" at bounding box center [316, 189] width 169 height 21
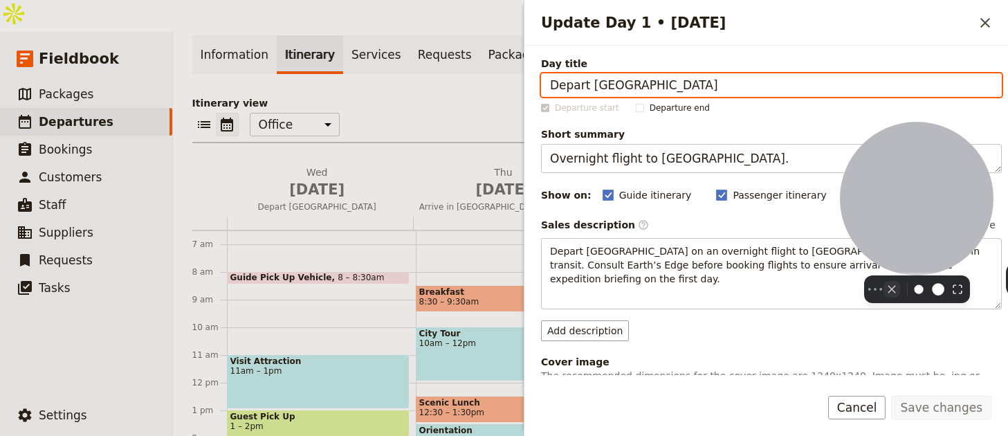
click at [883, 281] on button "Camera off" at bounding box center [891, 289] width 17 height 17
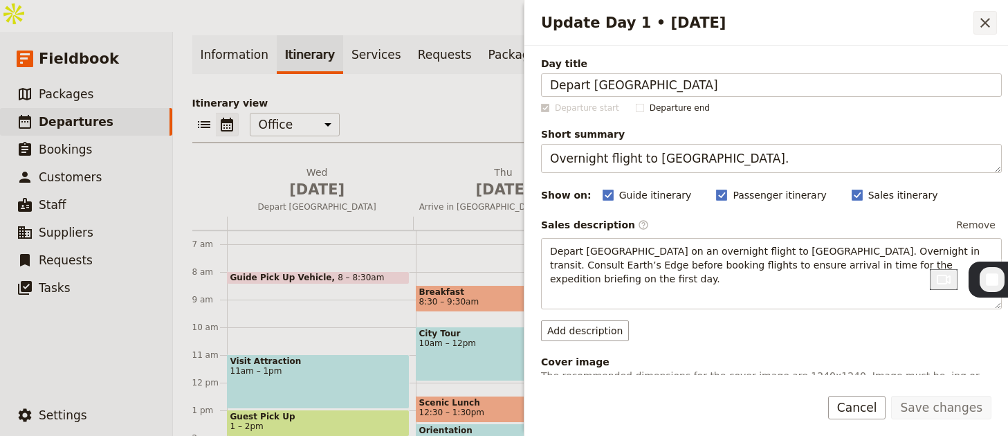
click at [986, 33] on button "​" at bounding box center [985, 23] width 24 height 24
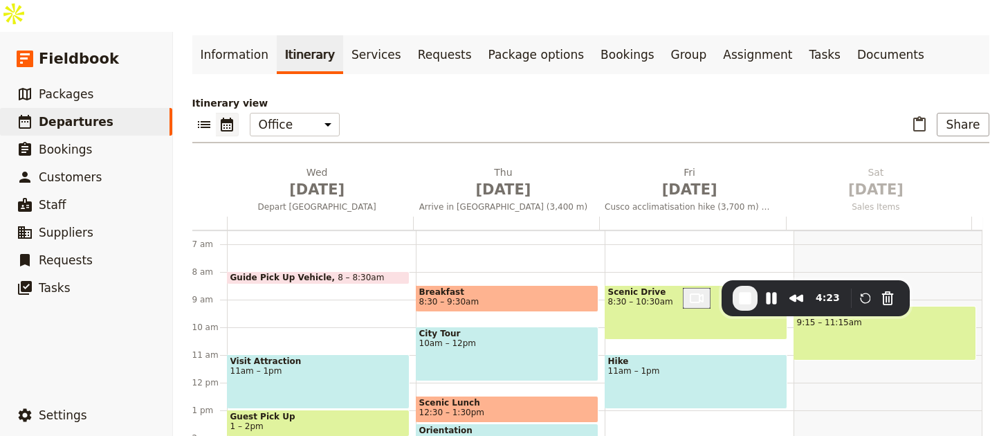
drag, startPoint x: 959, startPoint y: 264, endPoint x: 716, endPoint y: 281, distance: 243.4
click at [721, 281] on div "4:23" at bounding box center [815, 298] width 188 height 36
click at [857, 297] on button "Restart Recording" at bounding box center [865, 298] width 17 height 17
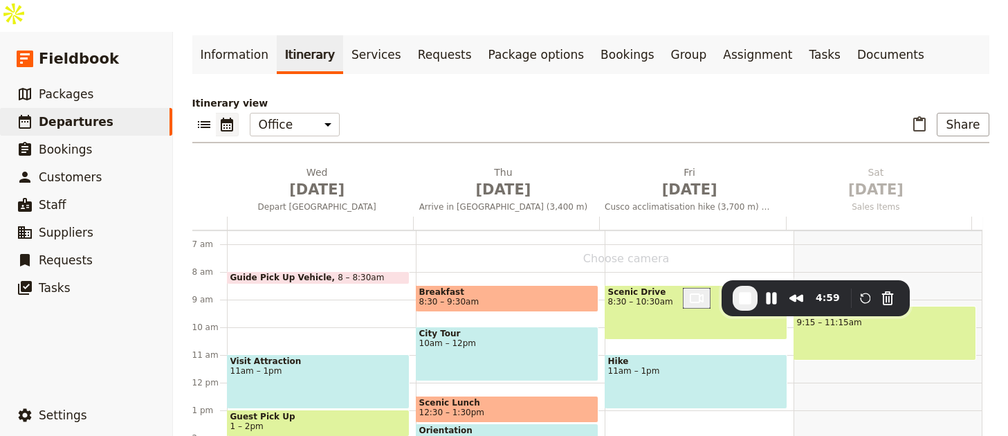
click at [683, 302] on button "Choose camera" at bounding box center [697, 298] width 28 height 21
click at [655, 358] on li "FaceTime HD Camera (5B00:3AA6)" at bounding box center [731, 350] width 194 height 13
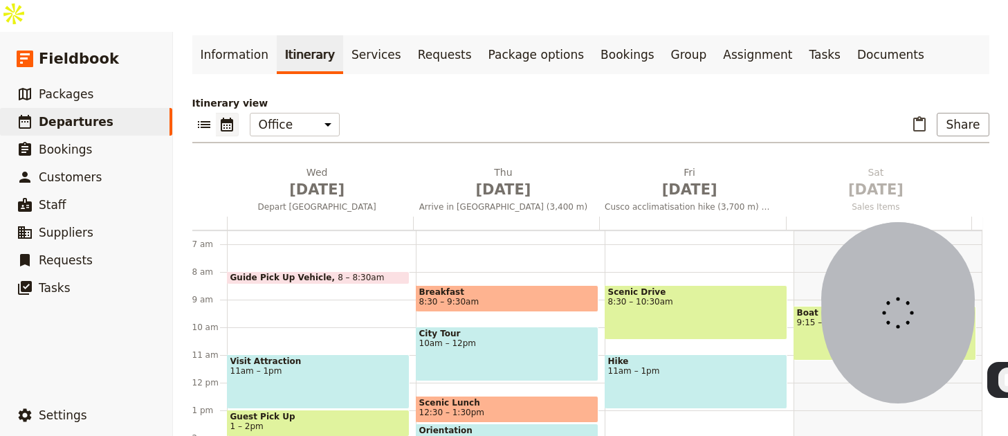
drag, startPoint x: 674, startPoint y: 223, endPoint x: 789, endPoint y: 219, distance: 114.9
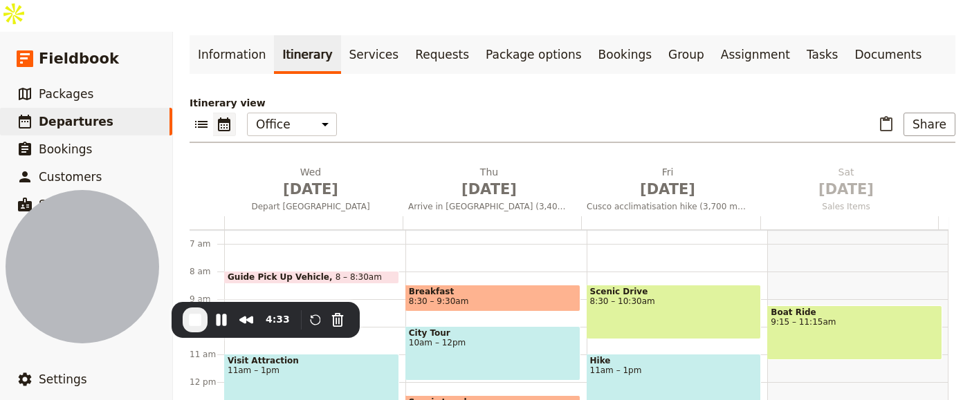
drag, startPoint x: 935, startPoint y: 189, endPoint x: -10, endPoint y: 278, distance: 949.0
click at [0, 278] on html "Fieldbook ​ ​ Fieldbook ​ ​ Packages ​ Departures ​ Bookings ​ Customers ​ Staf…" at bounding box center [486, 216] width 972 height 432
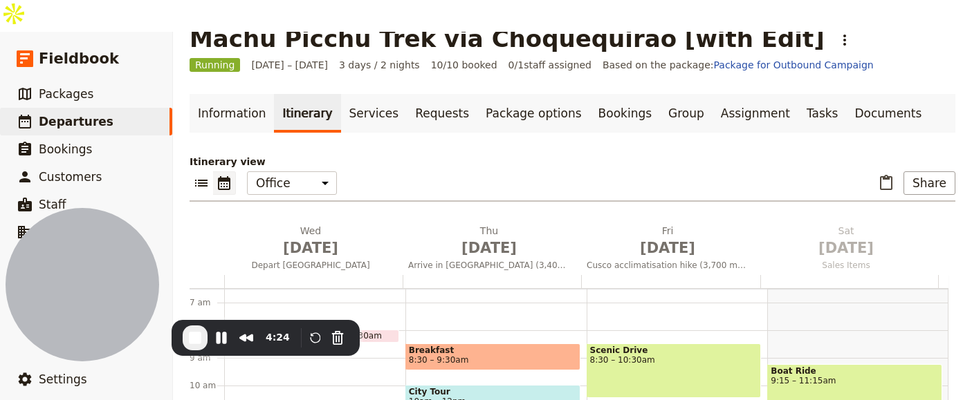
scroll to position [103, 0]
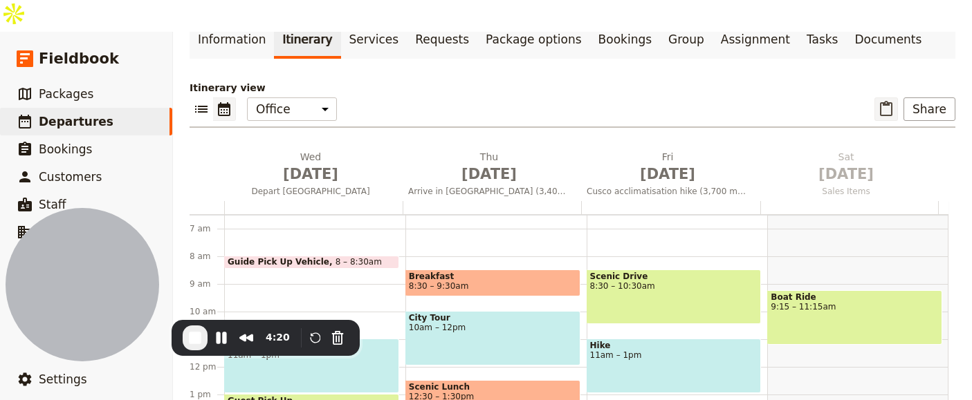
click at [878, 101] on icon "Paste itinerary item" at bounding box center [886, 109] width 17 height 17
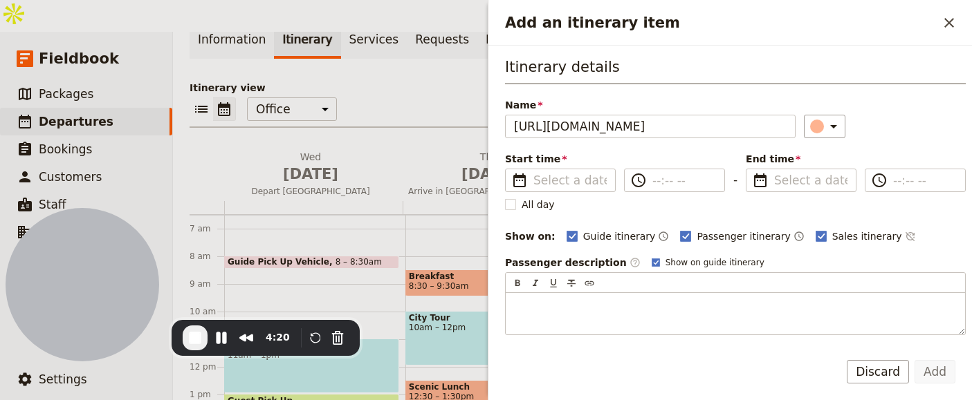
scroll to position [0, 110]
click at [942, 26] on icon "Close drawer" at bounding box center [949, 23] width 17 height 17
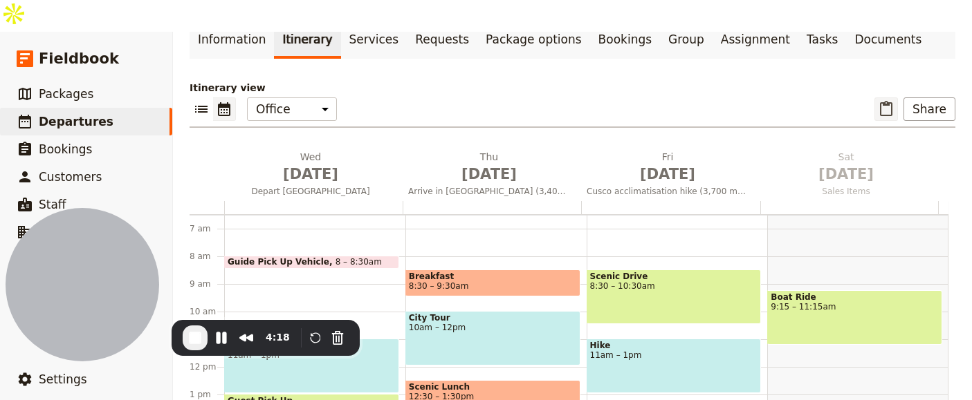
click at [883, 101] on icon "Paste itinerary item" at bounding box center [886, 108] width 12 height 15
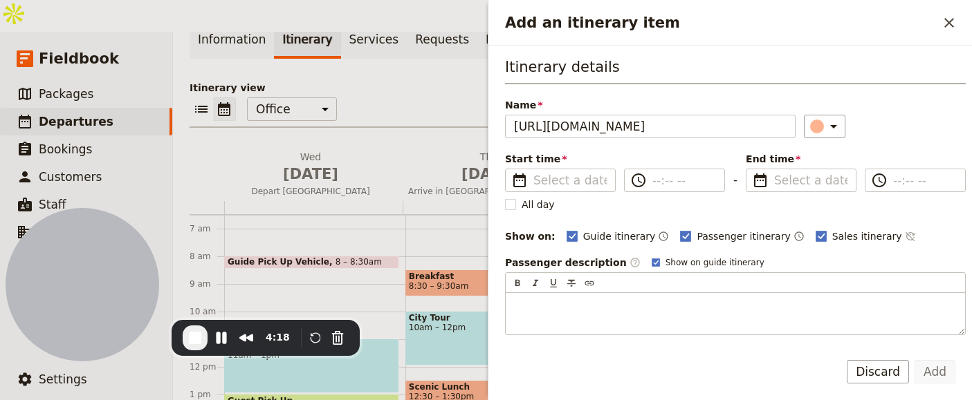
scroll to position [0, 110]
click at [949, 26] on icon "Close drawer" at bounding box center [949, 23] width 17 height 17
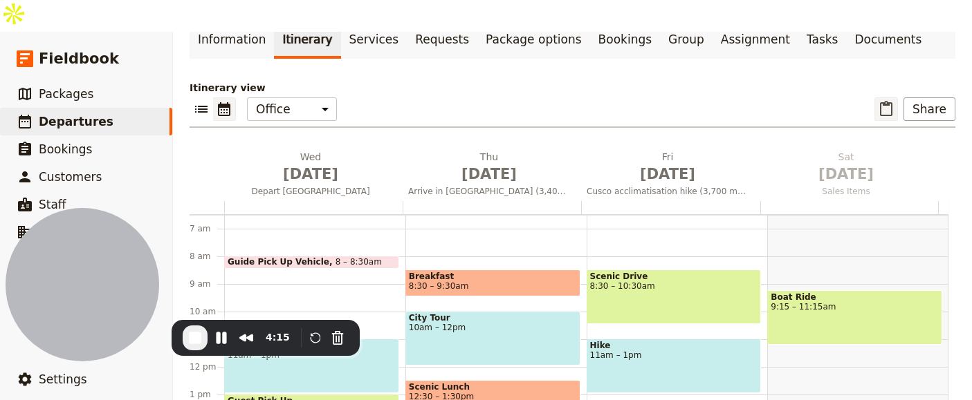
click at [880, 101] on icon "Paste itinerary item" at bounding box center [886, 108] width 12 height 15
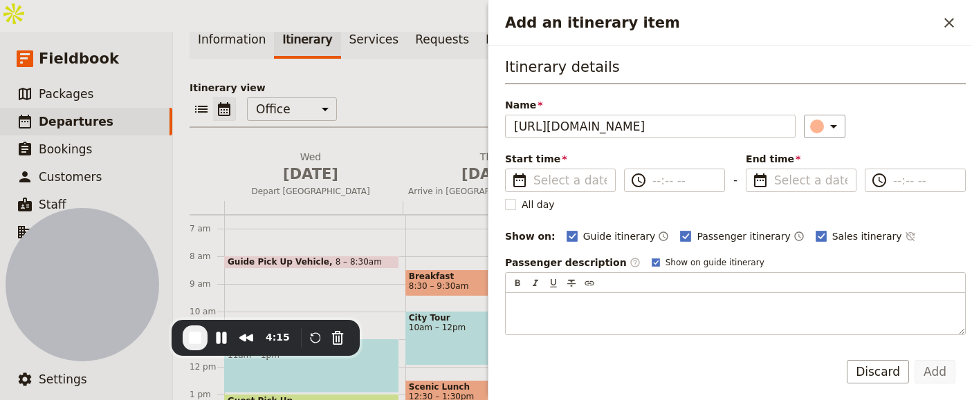
scroll to position [0, 110]
click at [944, 17] on icon "Close drawer" at bounding box center [949, 23] width 17 height 17
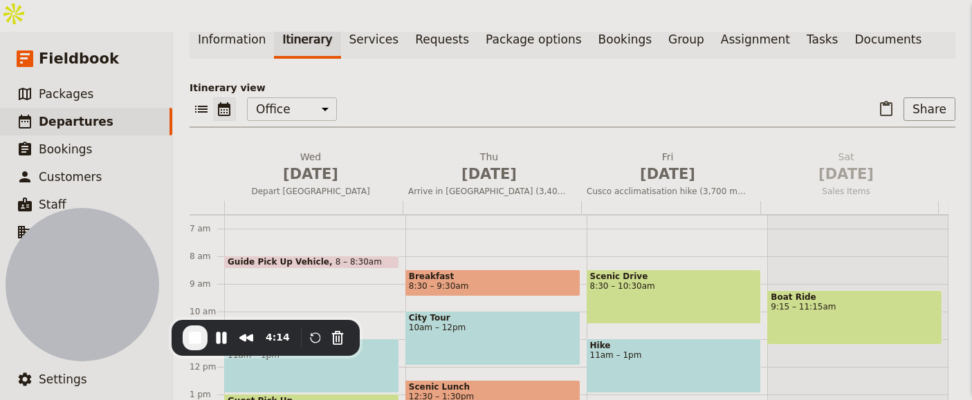
scroll to position [0, 0]
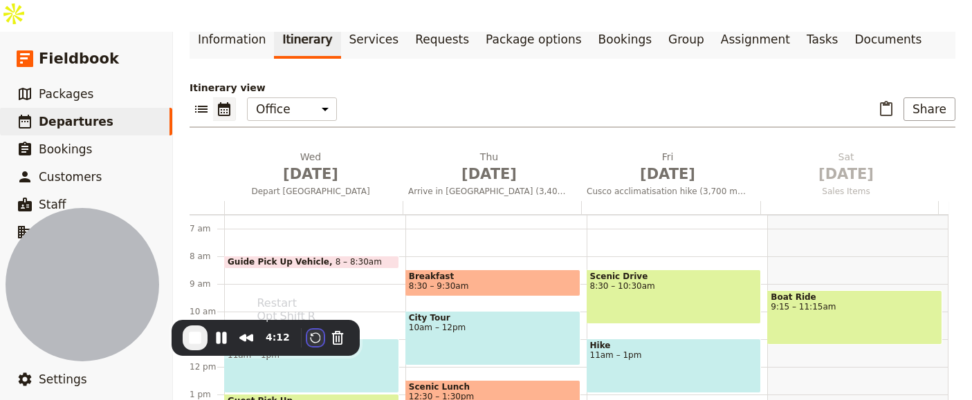
click at [314, 335] on button "Restart Recording" at bounding box center [315, 338] width 17 height 17
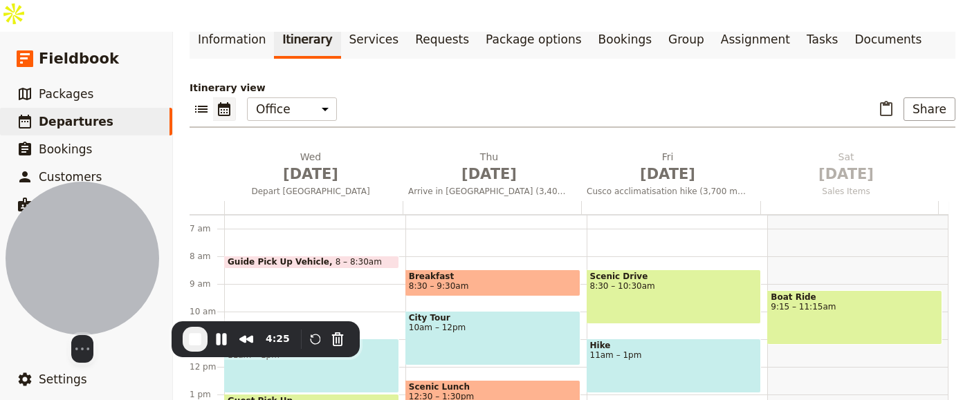
drag, startPoint x: 706, startPoint y: 139, endPoint x: 43, endPoint y: 313, distance: 685.7
click at [43, 313] on div at bounding box center [83, 259] width 154 height 154
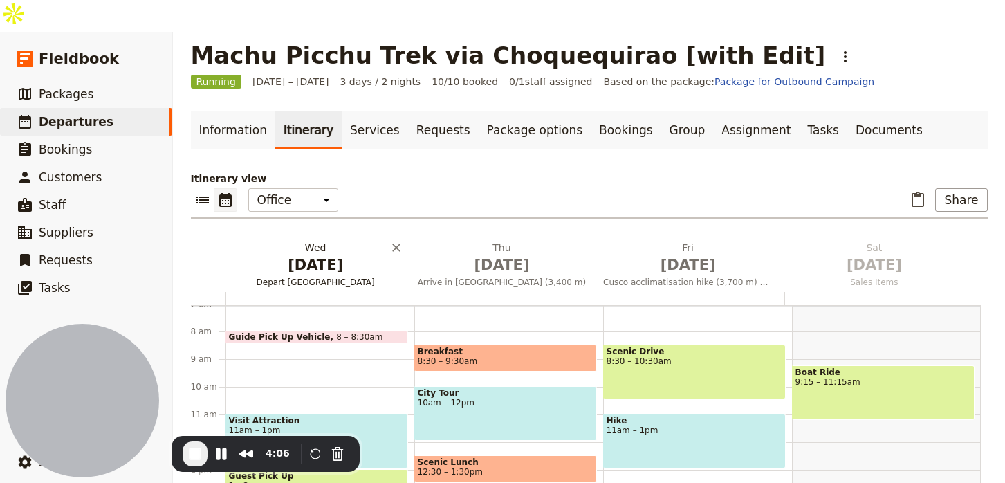
scroll to position [19, 0]
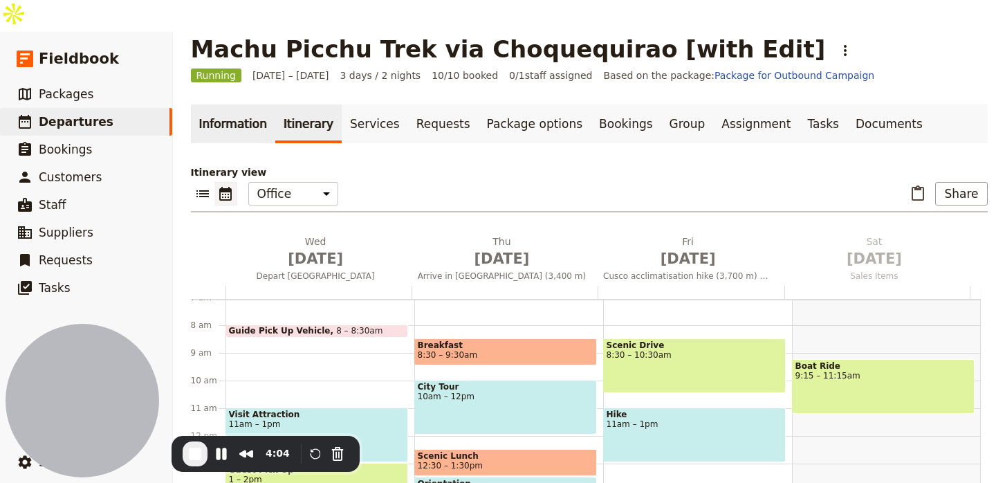
click at [222, 104] on link "Information" at bounding box center [233, 123] width 84 height 39
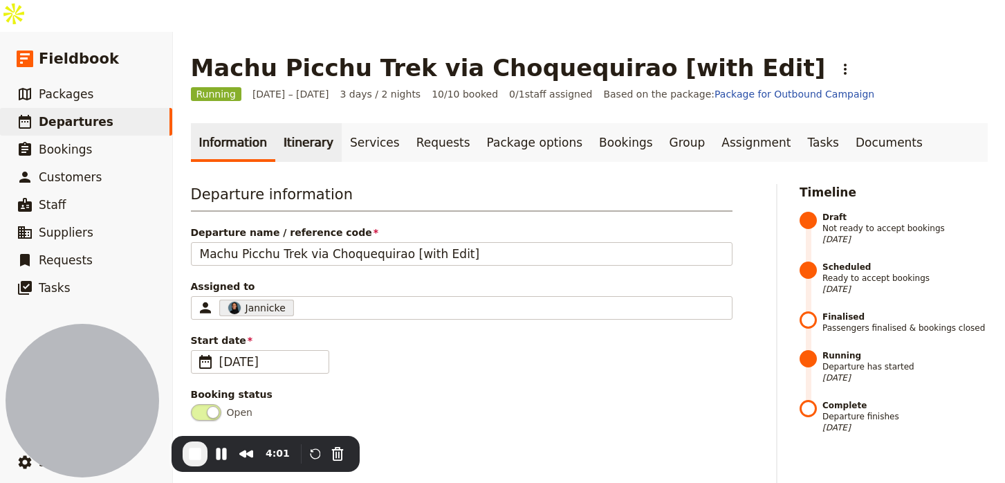
click at [280, 123] on link "Itinerary" at bounding box center [308, 142] width 66 height 39
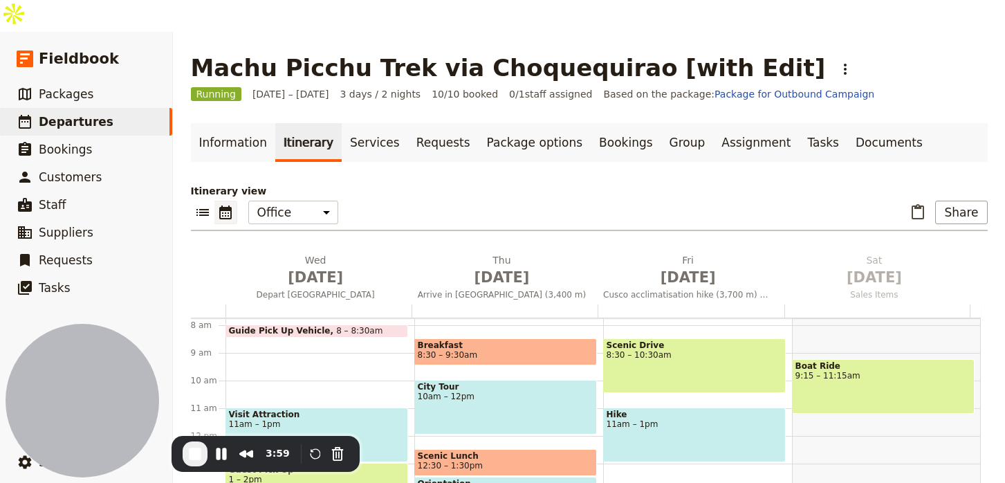
scroll to position [297, 0]
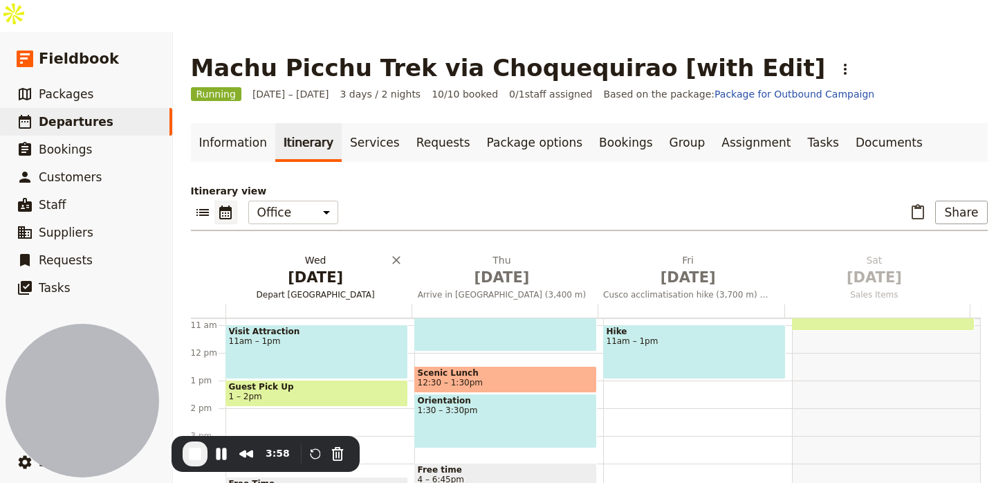
click at [311, 267] on span "[DATE]" at bounding box center [315, 277] width 169 height 21
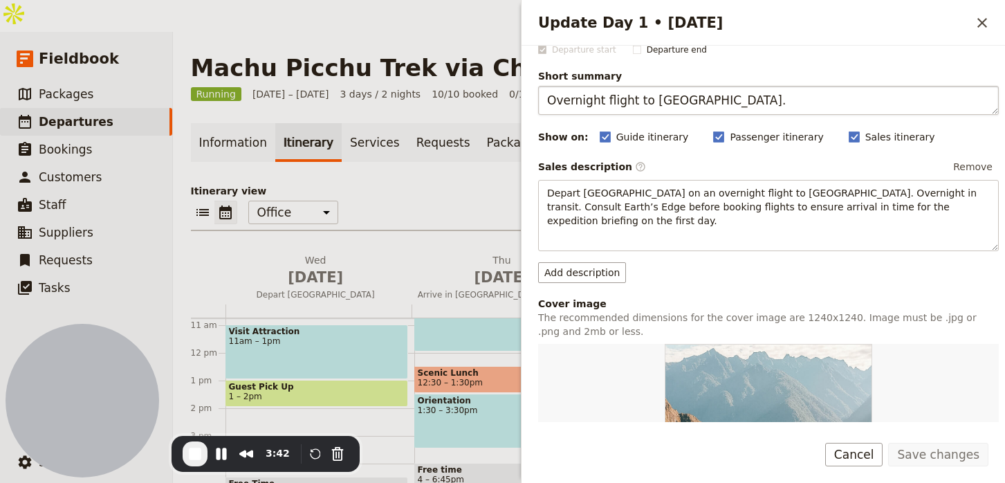
scroll to position [0, 0]
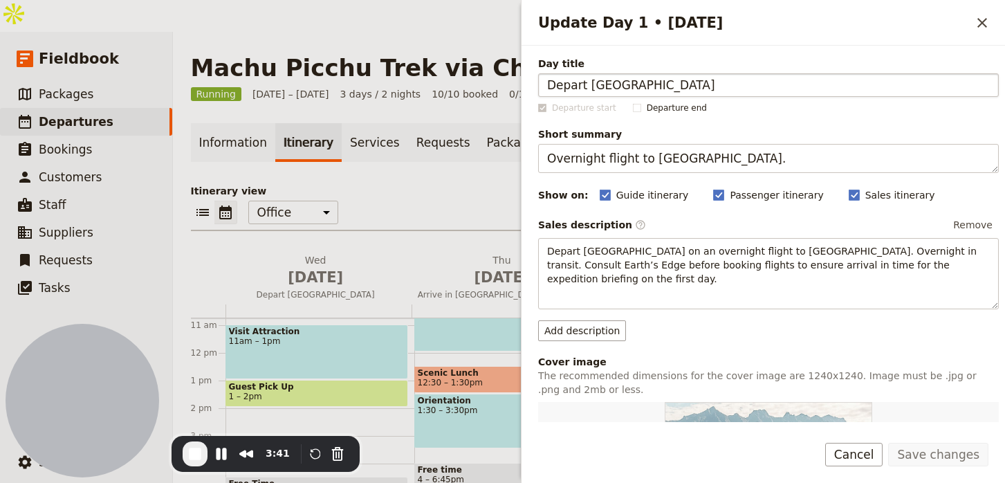
click at [585, 79] on input "Depart [GEOGRAPHIC_DATA]" at bounding box center [768, 85] width 461 height 24
click at [586, 78] on input "Depart [GEOGRAPHIC_DATA]" at bounding box center [768, 85] width 461 height 24
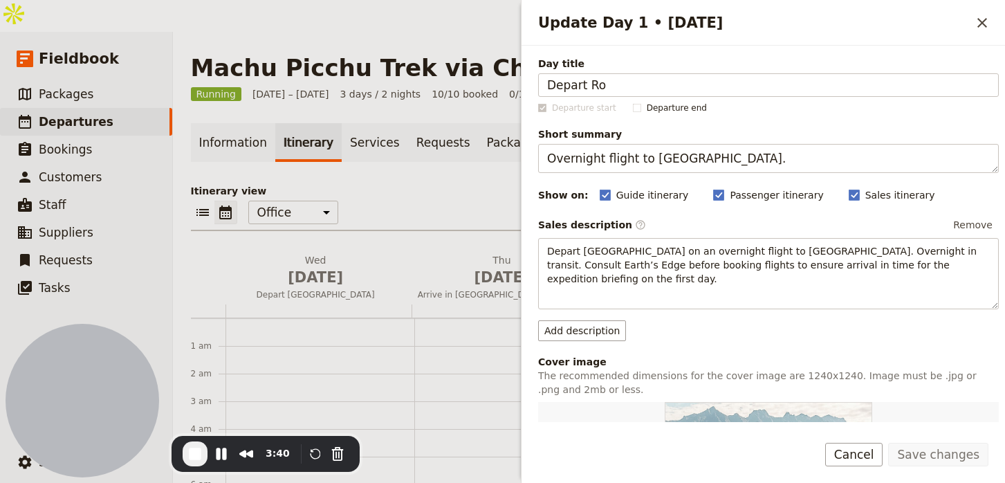
scroll to position [297, 0]
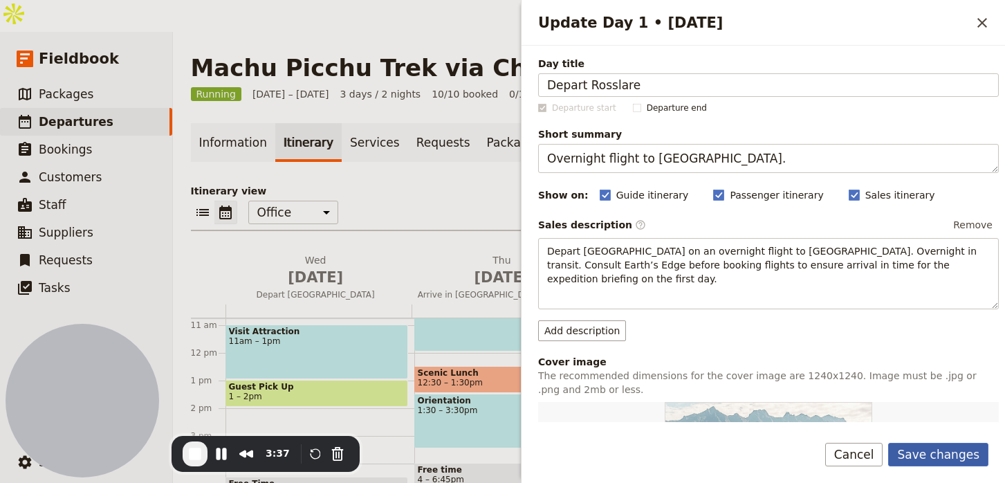
type input "Depart Rosslare"
click at [932, 451] on button "Save changes" at bounding box center [938, 455] width 100 height 24
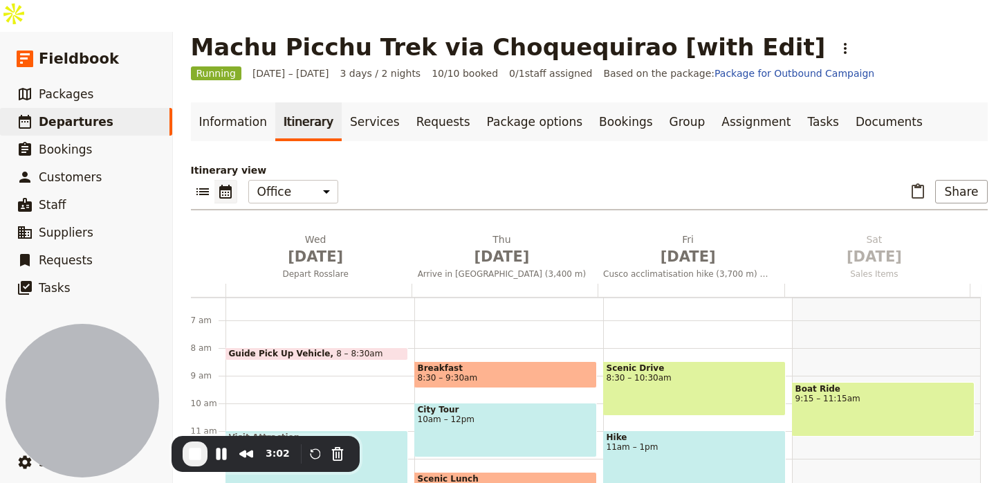
scroll to position [188, 0]
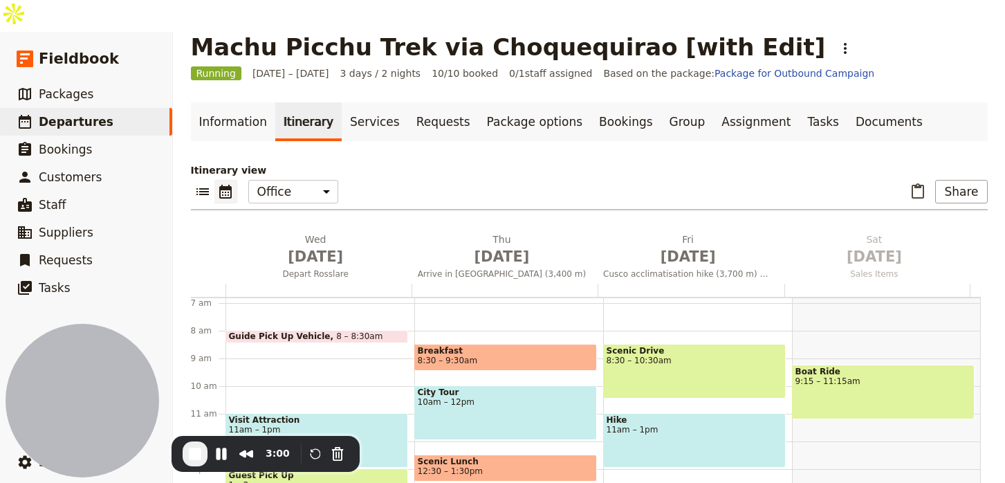
click at [295, 331] on span "Guide Pick Up Vehicle" at bounding box center [283, 336] width 108 height 10
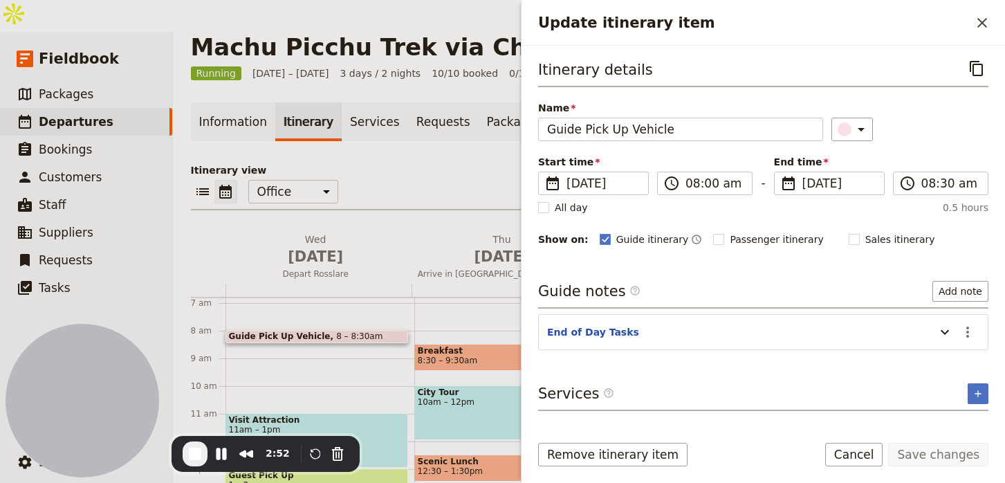
click at [943, 333] on icon "Update itinerary item" at bounding box center [945, 332] width 8 height 5
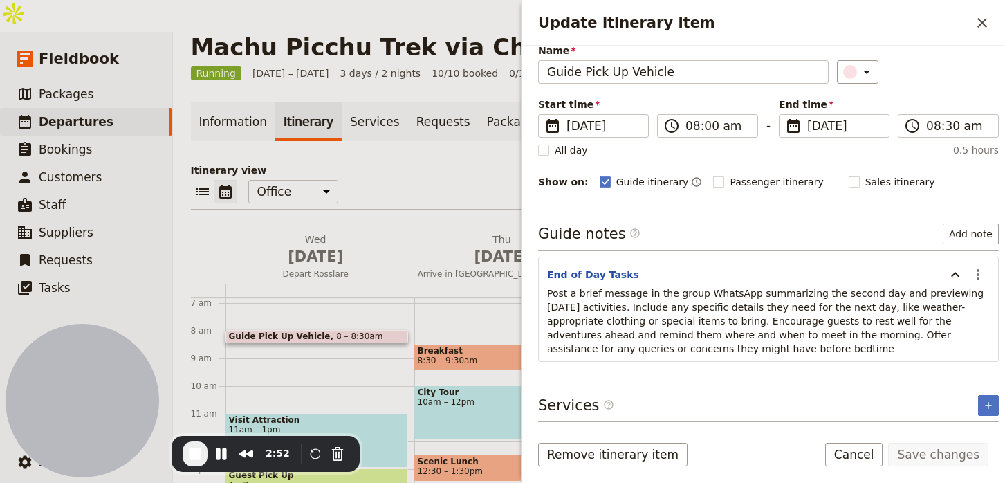
scroll to position [57, 0]
click at [993, 26] on button "​" at bounding box center [982, 23] width 24 height 24
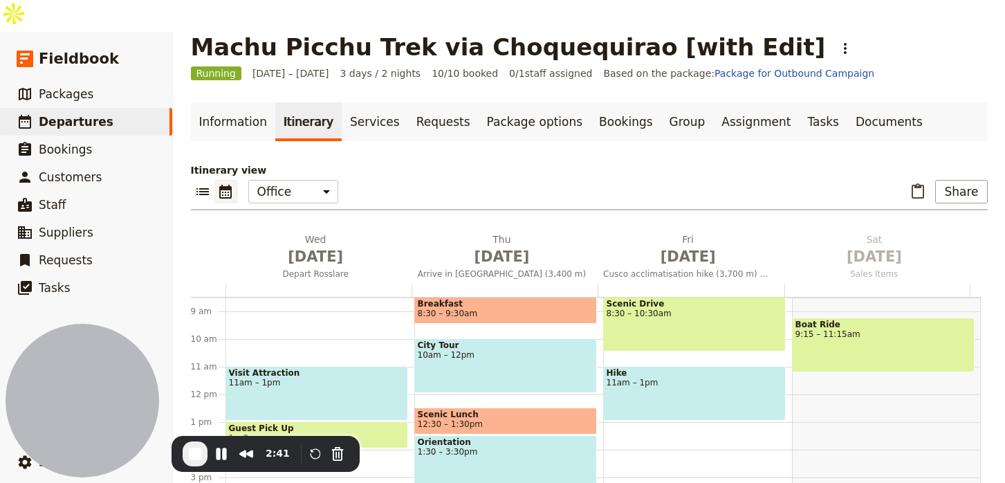
scroll to position [225, 0]
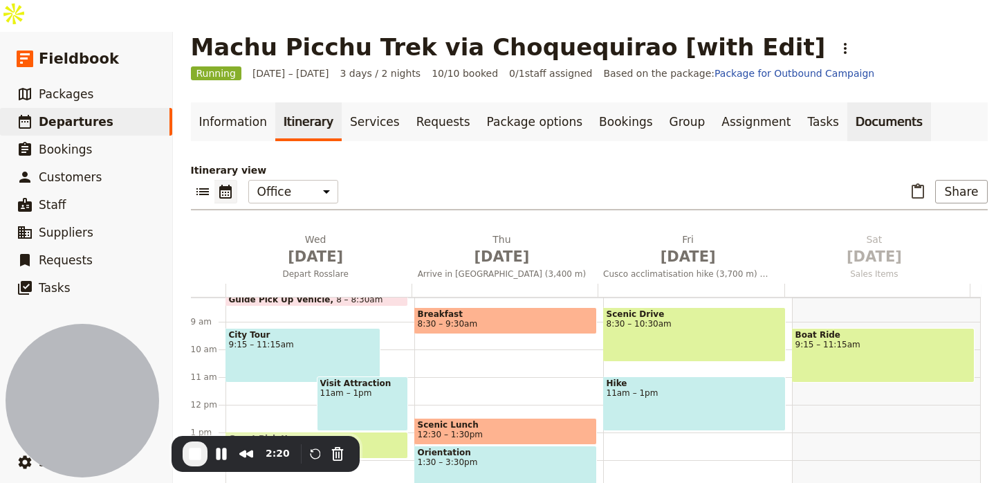
click at [847, 102] on link "Documents" at bounding box center [889, 121] width 84 height 39
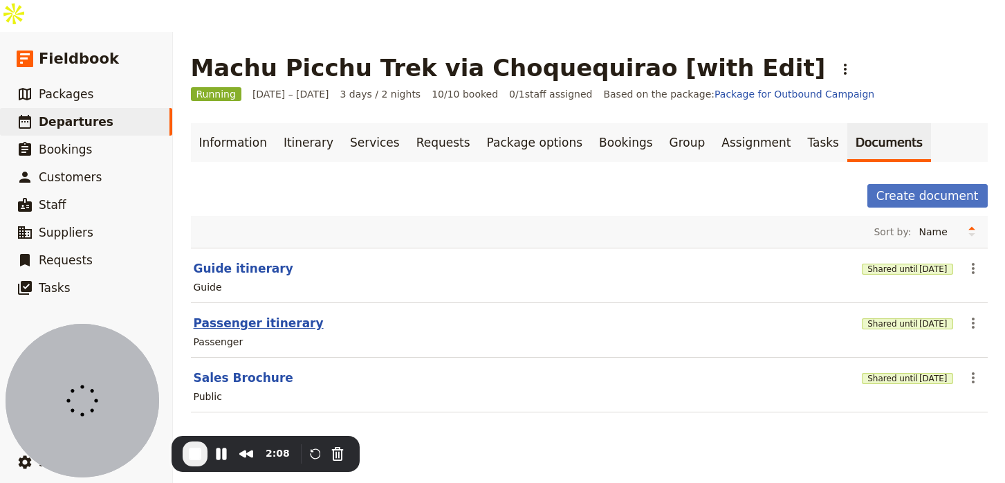
click at [256, 315] on button "Passenger itinerary" at bounding box center [259, 323] width 130 height 17
select select "PASSENGER"
select select "RUN_SHEET"
select select "LARGE"
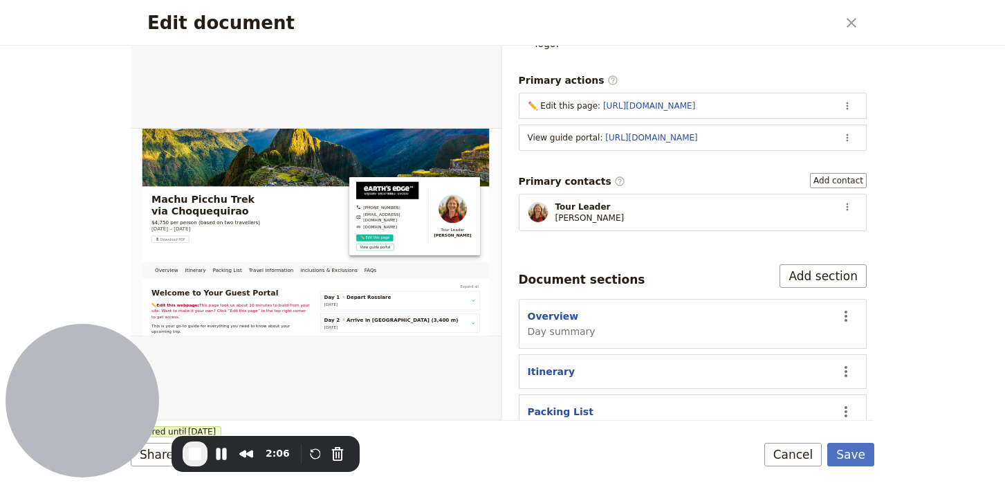
scroll to position [302, 0]
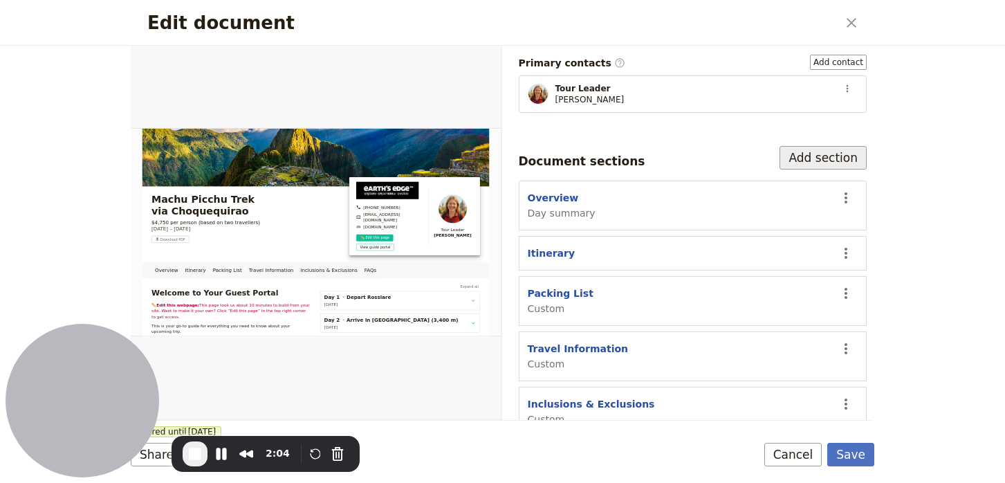
click at [818, 146] on button "Add section" at bounding box center [823, 158] width 87 height 24
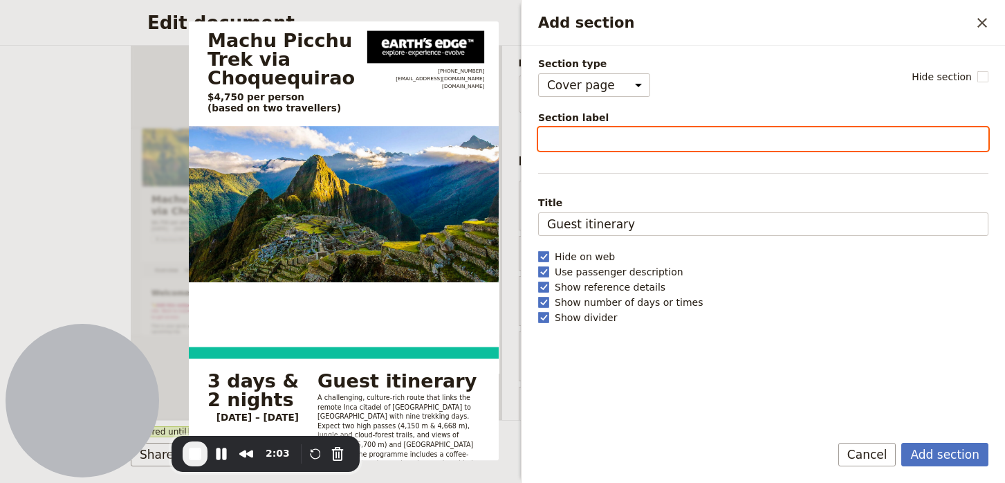
click at [645, 142] on input "Section label" at bounding box center [763, 139] width 450 height 24
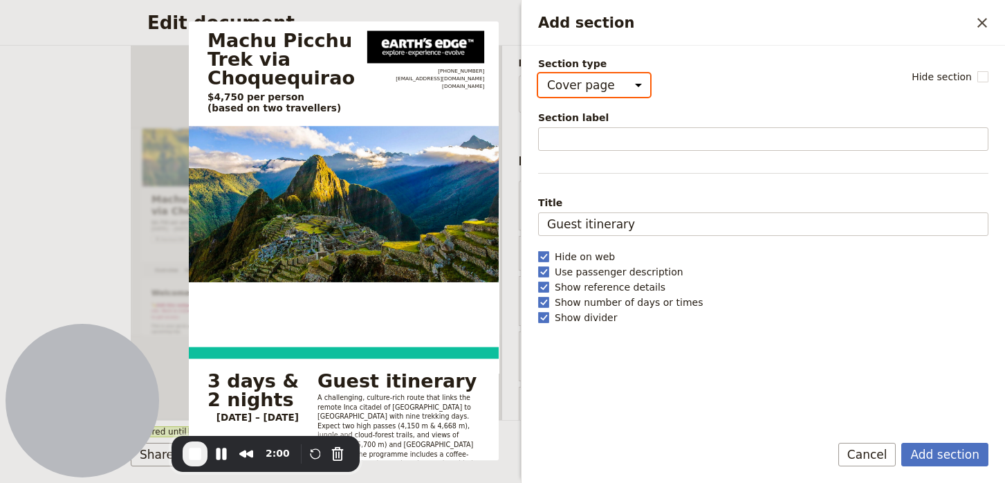
click at [599, 92] on select "Cover page Day summary Itinerary Custom" at bounding box center [594, 85] width 112 height 24
click at [538, 73] on select "Cover page Day summary Itinerary Custom" at bounding box center [594, 85] width 112 height 24
click at [603, 83] on select "Cover page Day summary Itinerary Custom" at bounding box center [594, 85] width 112 height 24
select select "CUSTOM"
click at [538, 73] on select "Cover page Day summary Itinerary Custom" at bounding box center [594, 85] width 112 height 24
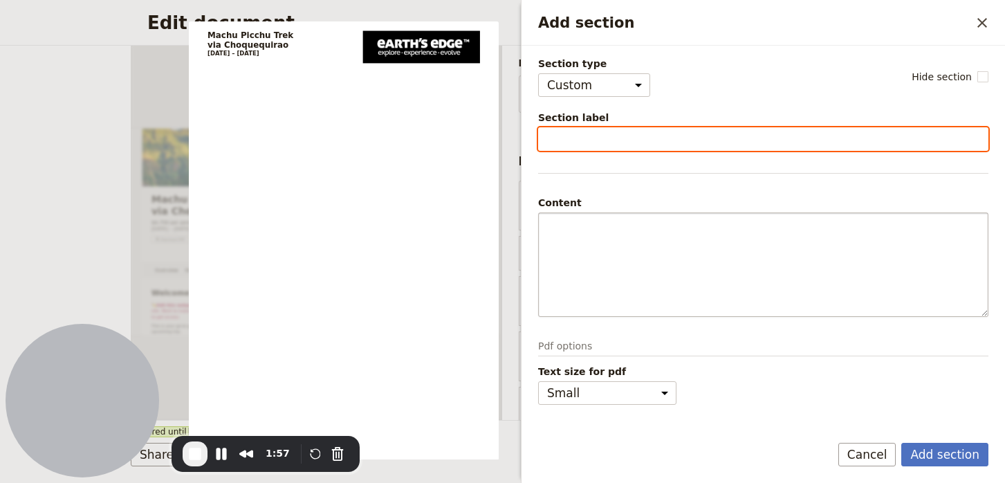
click at [611, 148] on input "Section label" at bounding box center [763, 139] width 450 height 24
type input "a"
type input "Jannicke test"
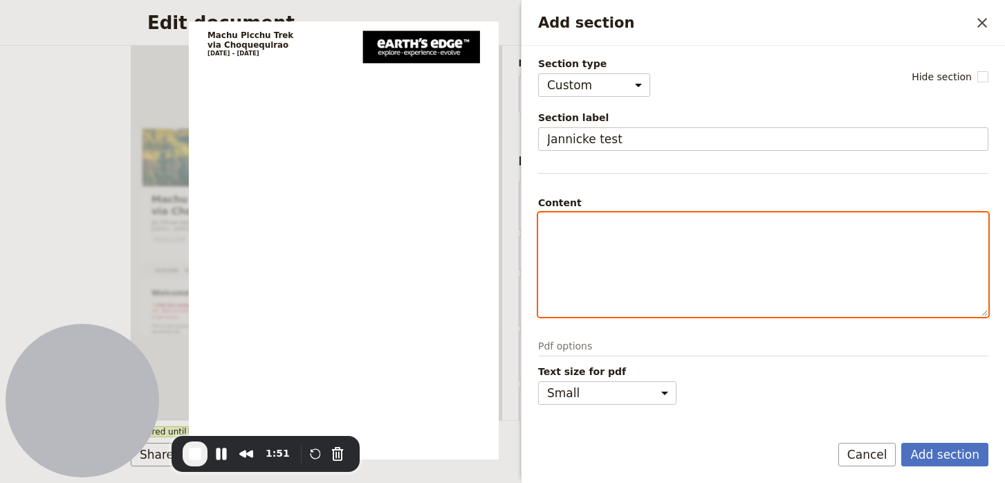
drag, startPoint x: 650, startPoint y: 215, endPoint x: 739, endPoint y: 243, distance: 93.6
click at [739, 243] on div "Add section" at bounding box center [763, 264] width 449 height 103
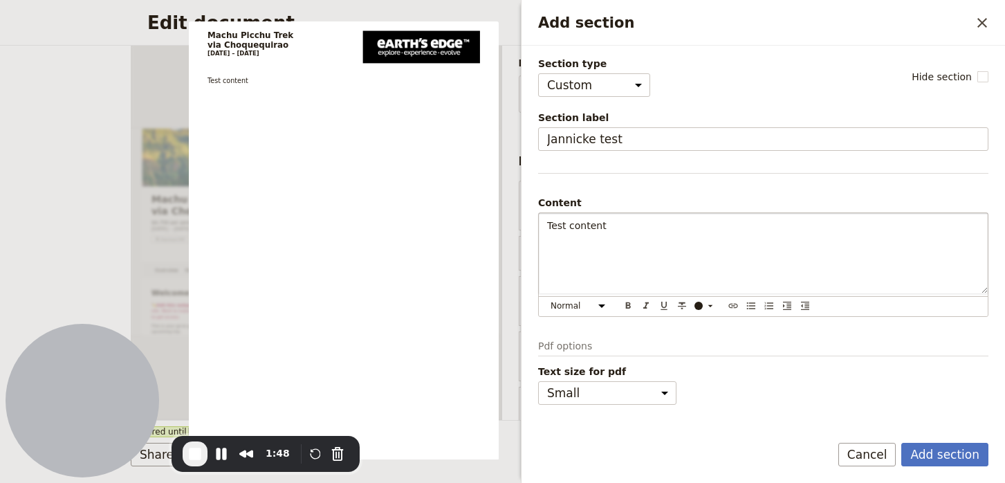
click at [939, 450] on button "Add section" at bounding box center [944, 455] width 87 height 24
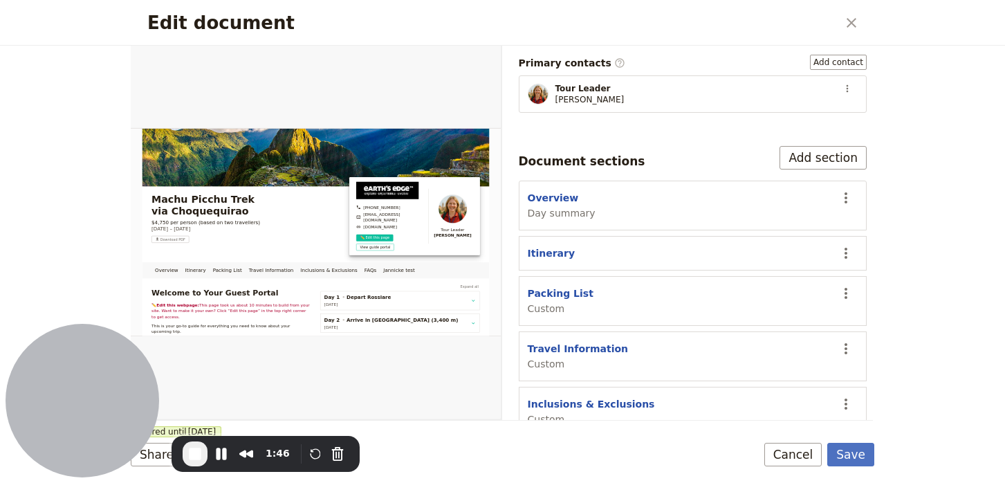
click at [861, 450] on button "Save" at bounding box center [850, 455] width 47 height 24
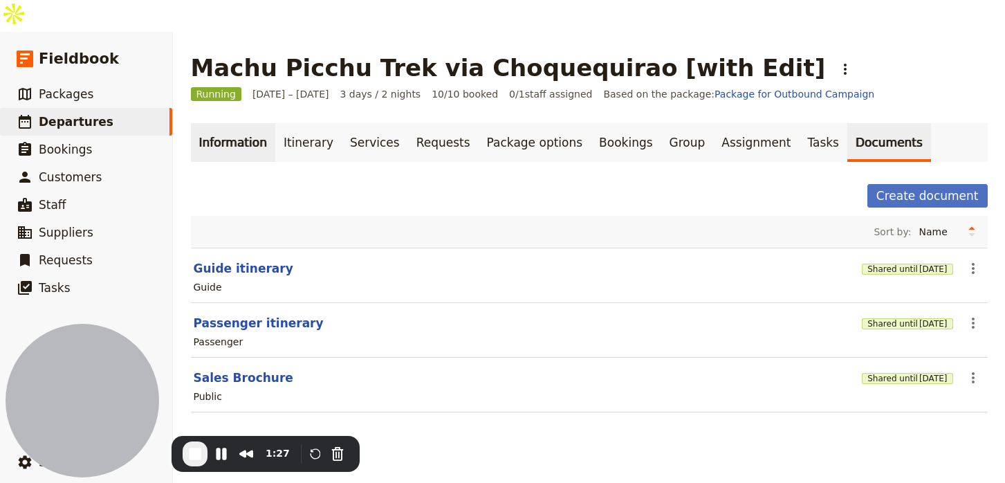
click at [239, 123] on link "Information" at bounding box center [233, 142] width 84 height 39
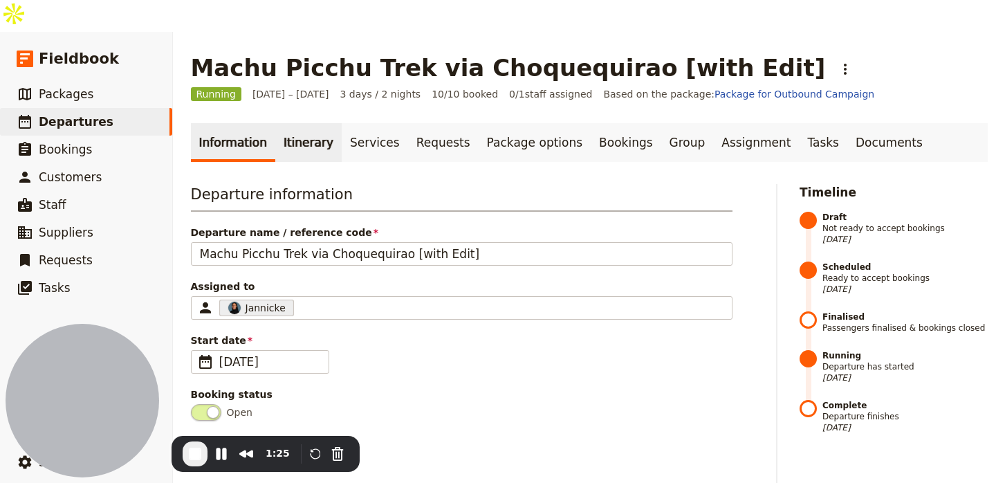
click at [291, 123] on link "Itinerary" at bounding box center [308, 142] width 66 height 39
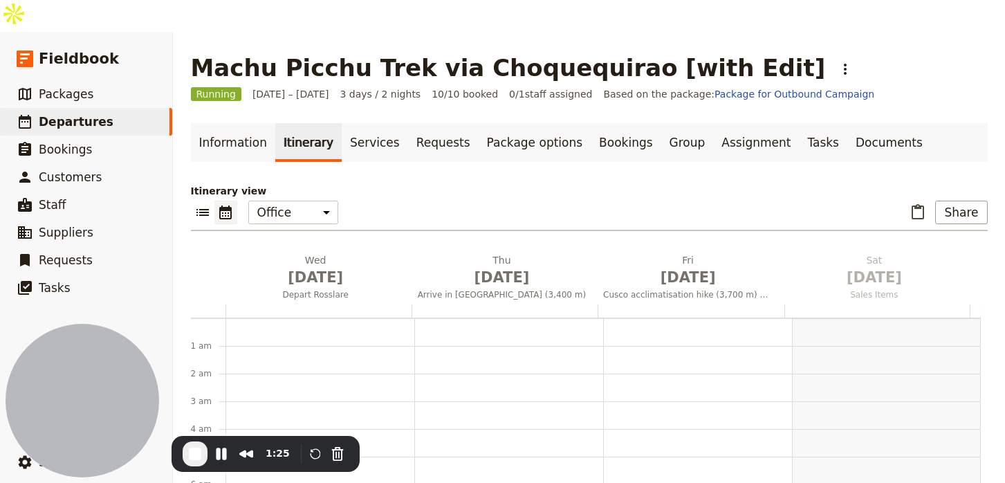
scroll to position [180, 0]
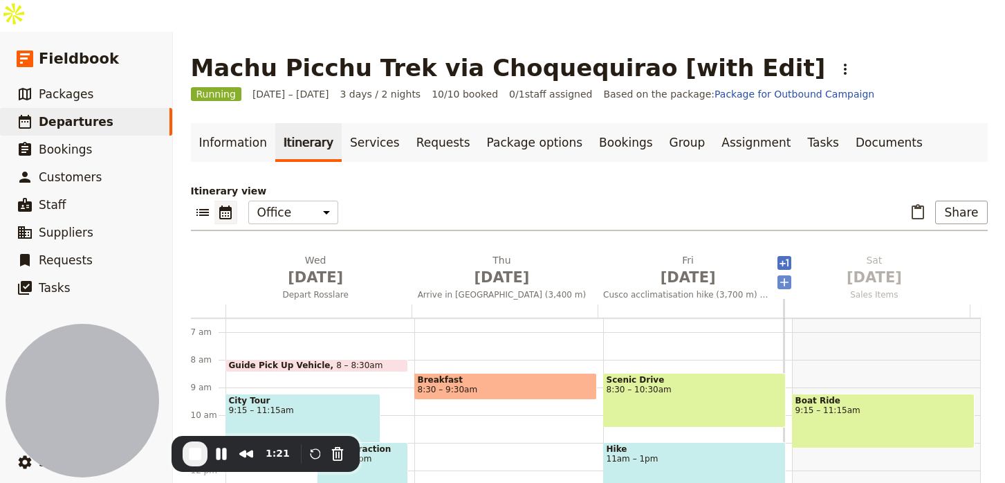
click at [781, 275] on icon "Add before day 4" at bounding box center [784, 282] width 14 height 14
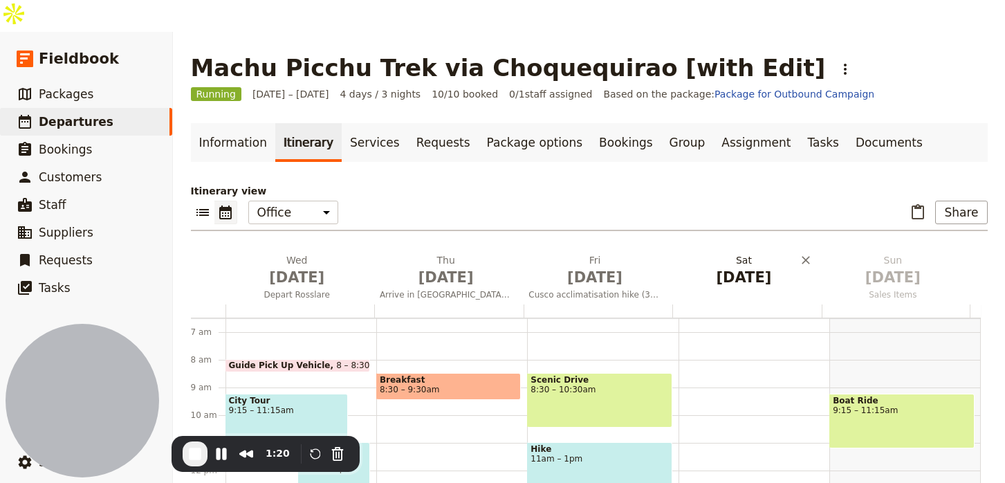
click at [721, 267] on span "[DATE]" at bounding box center [744, 277] width 132 height 21
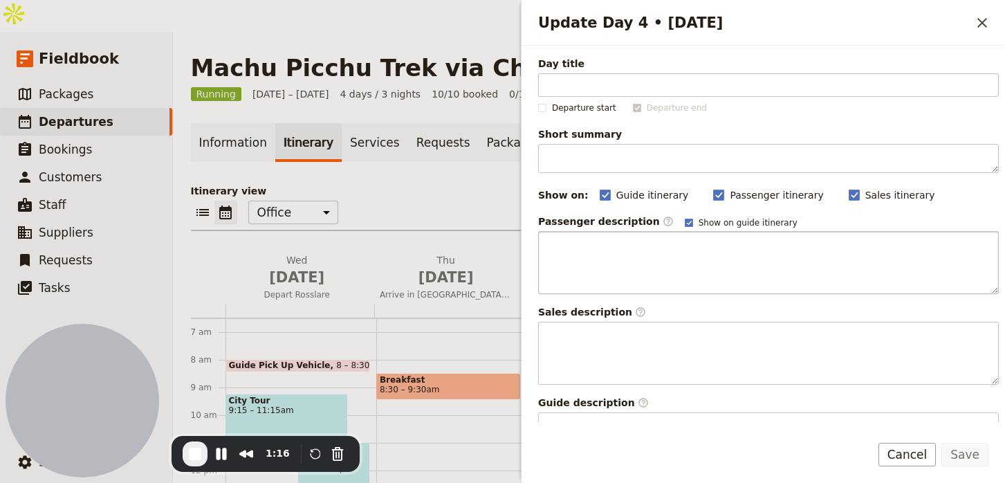
scroll to position [28, 0]
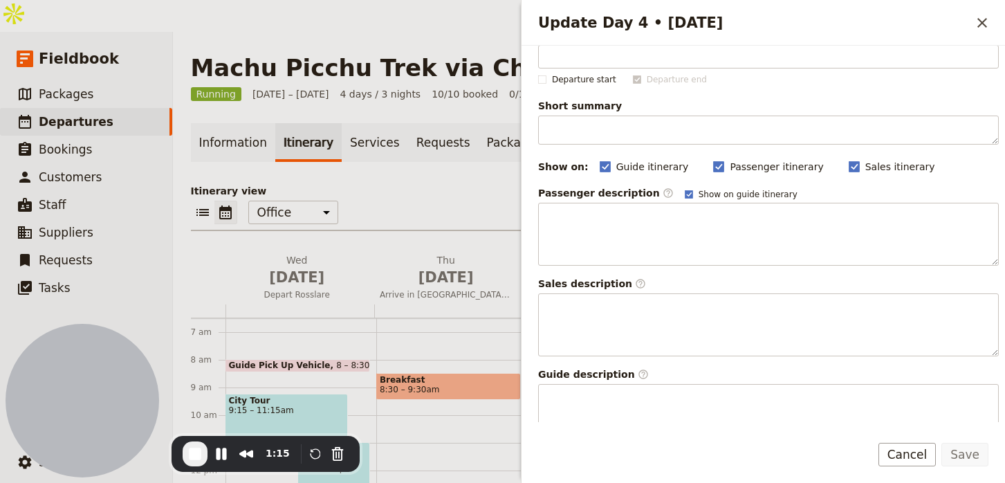
click at [995, 23] on div "Update Day 4 • [DATE] ​" at bounding box center [763, 23] width 483 height 46
click at [990, 23] on button "​" at bounding box center [982, 23] width 24 height 24
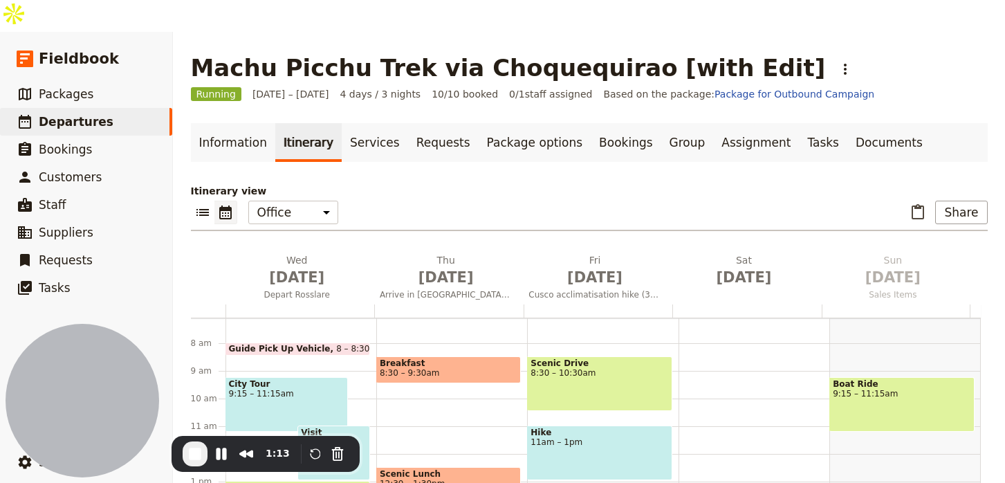
scroll to position [190, 0]
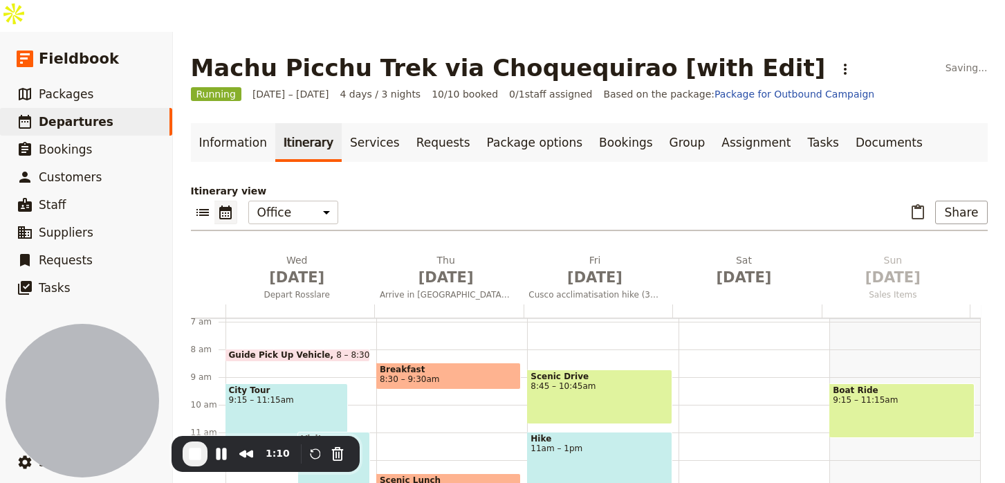
click at [601, 369] on div "Scenic Drive 8:45 – 10:45am" at bounding box center [599, 396] width 145 height 55
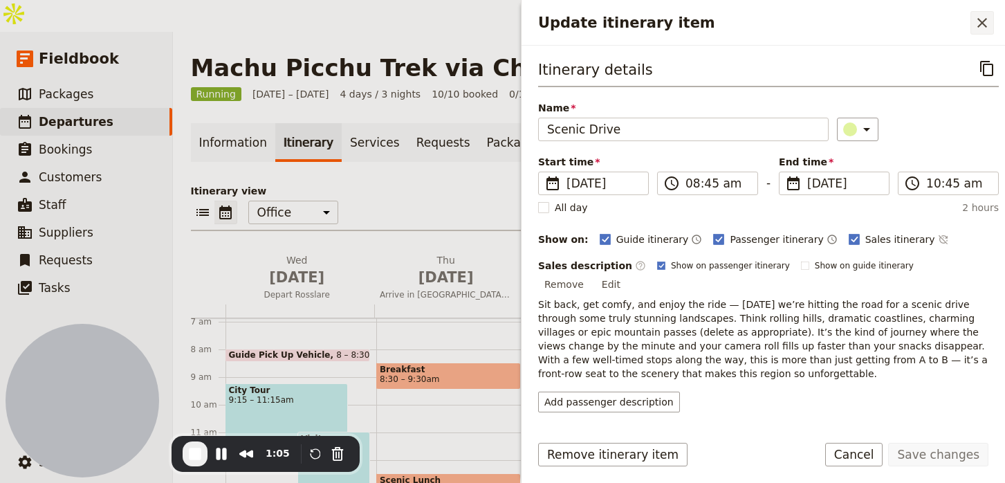
click at [977, 19] on icon "Close drawer" at bounding box center [982, 23] width 17 height 17
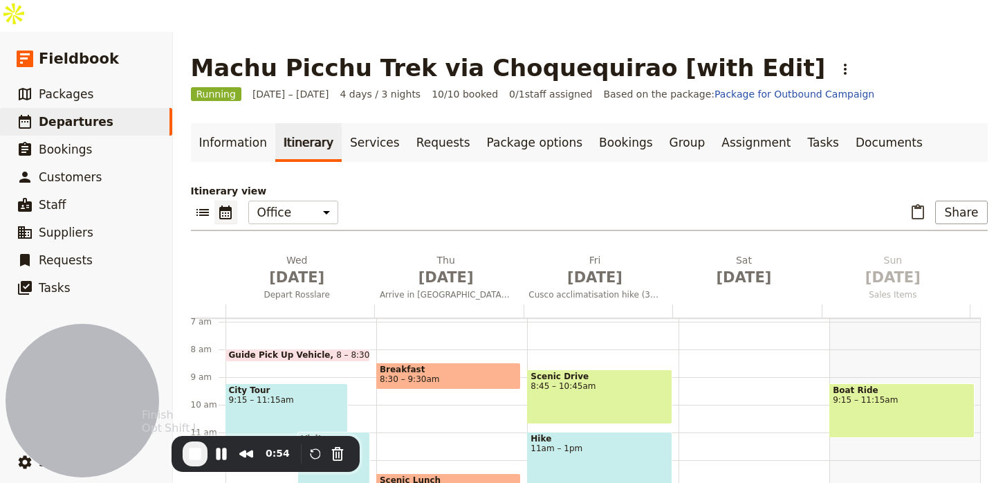
click at [190, 452] on span "End Recording" at bounding box center [195, 453] width 17 height 17
